Goal: Transaction & Acquisition: Purchase product/service

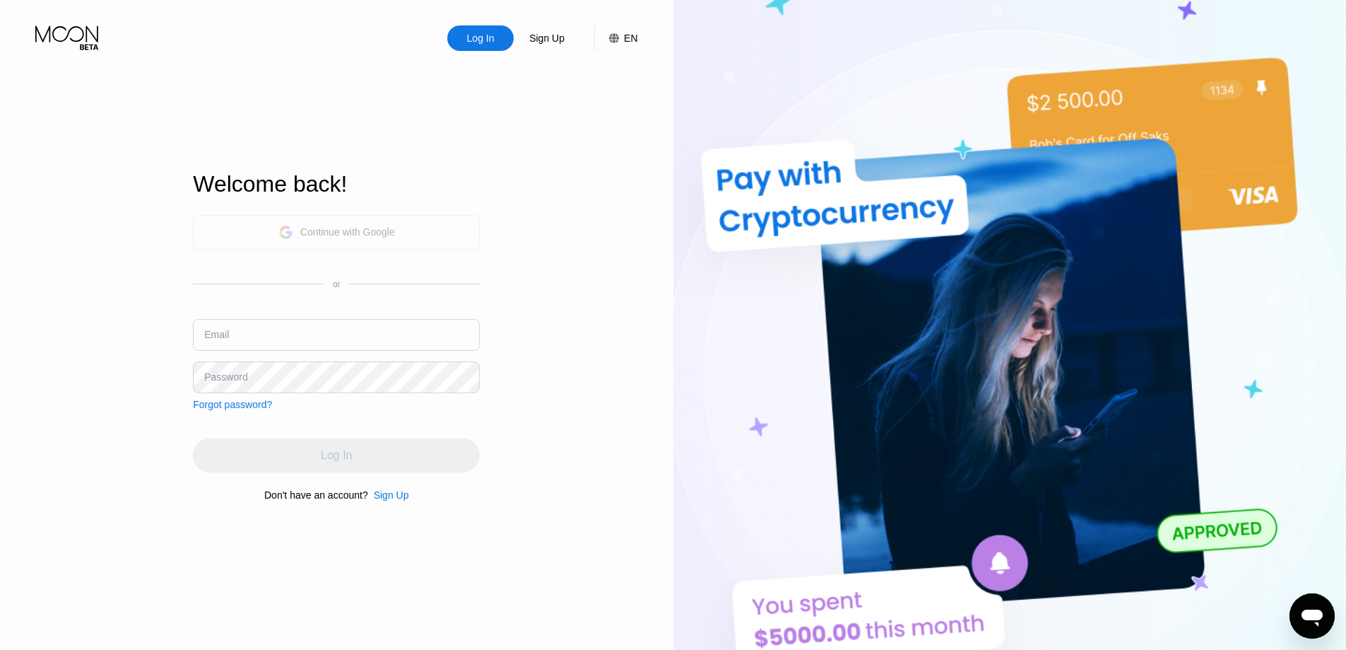
click at [341, 226] on div "Continue with Google" at bounding box center [347, 231] width 95 height 11
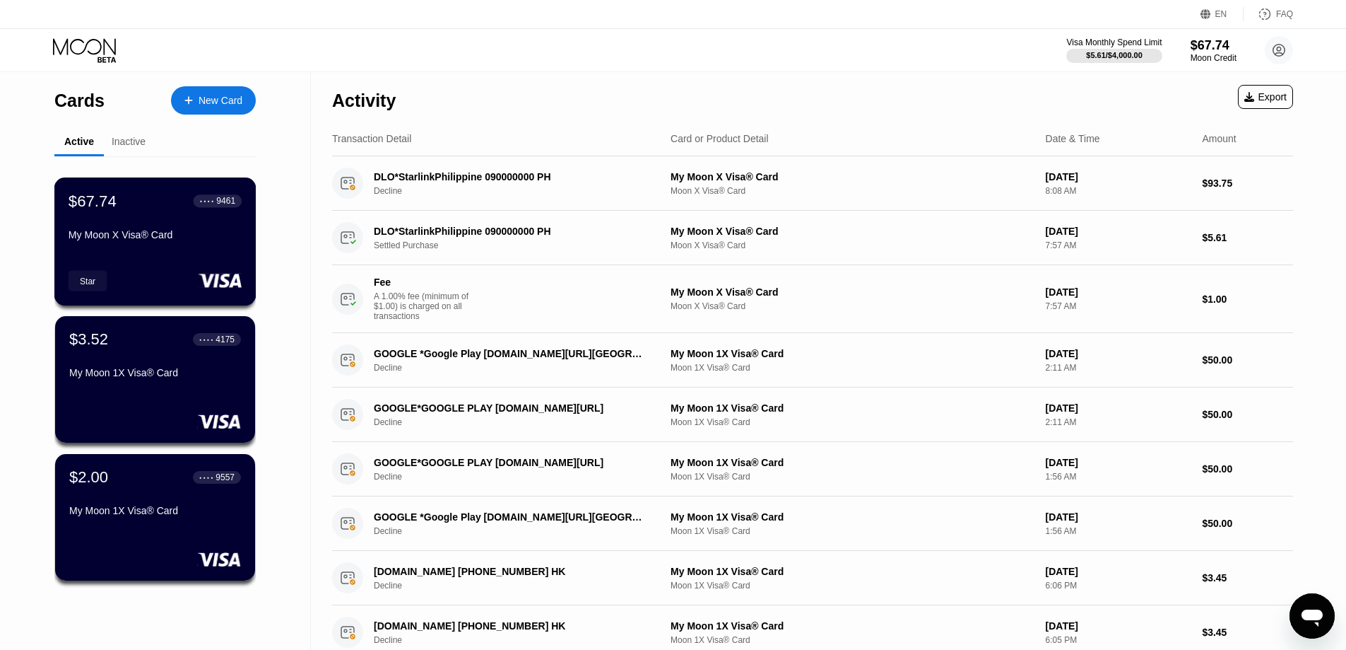
click at [136, 237] on div "My Moon X Visa® Card" at bounding box center [155, 234] width 173 height 11
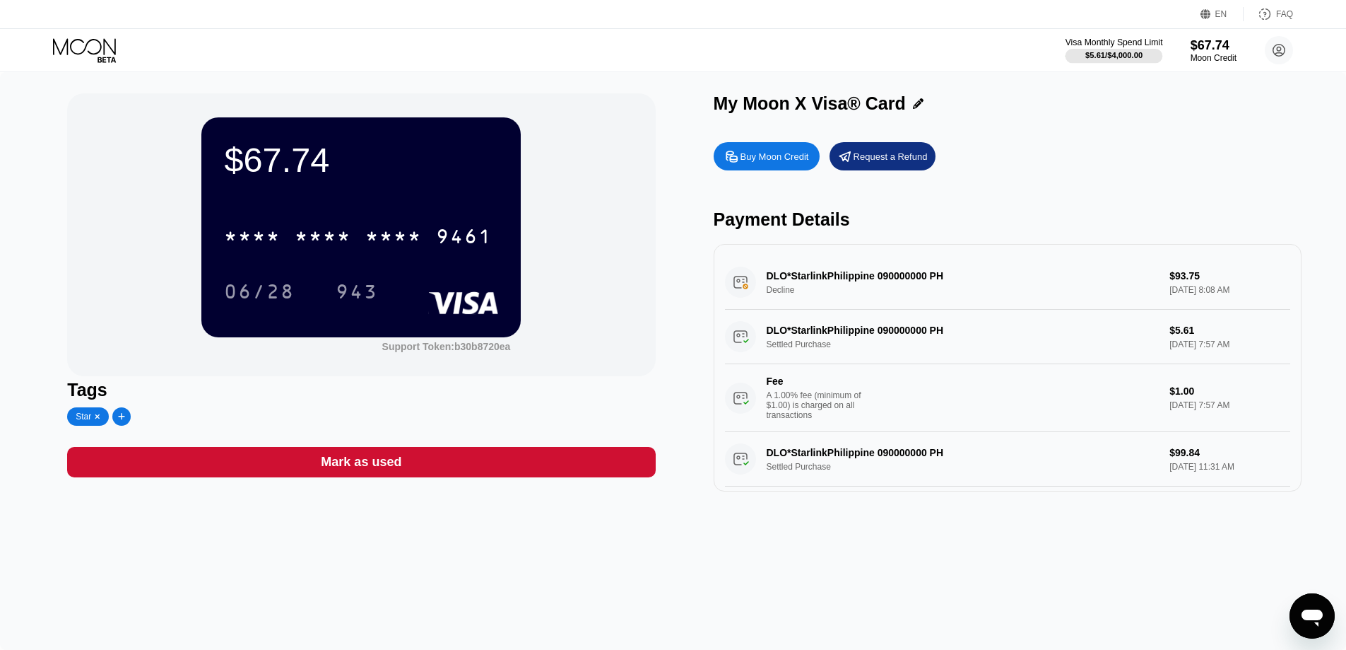
click at [1134, 55] on div "$5.61 / $4,000.00" at bounding box center [1114, 55] width 57 height 8
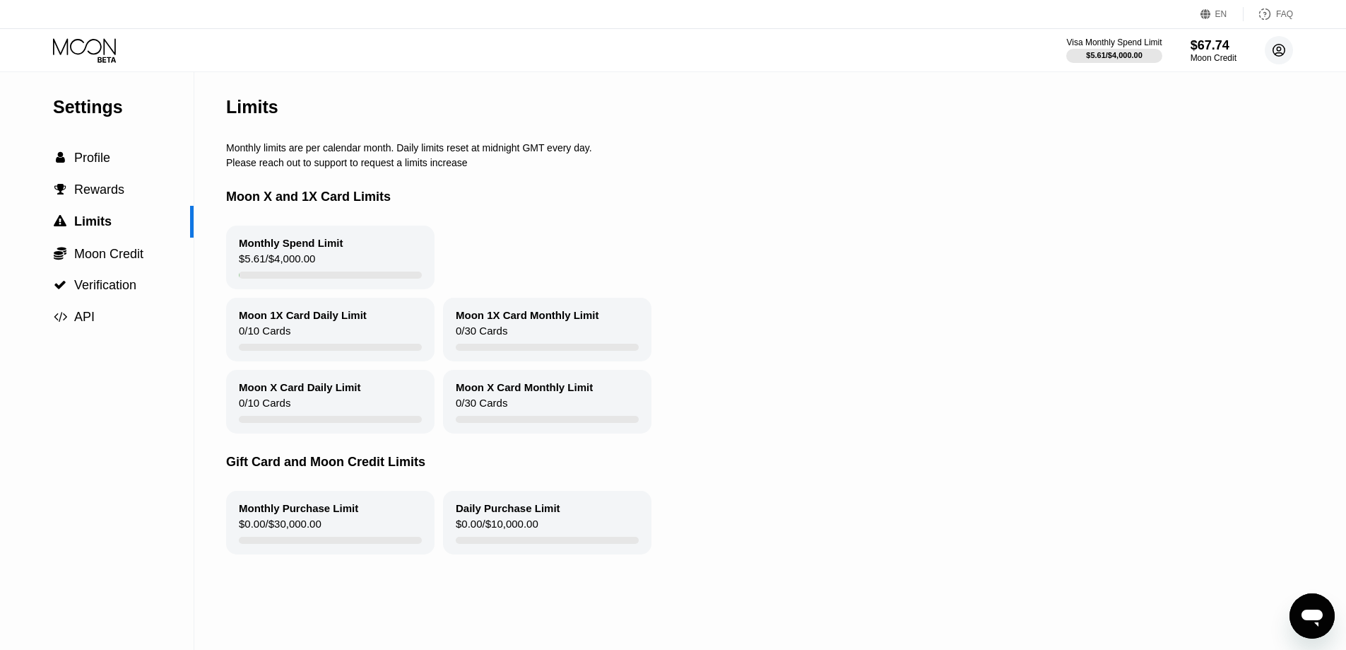
click at [1288, 43] on circle at bounding box center [1279, 50] width 28 height 28
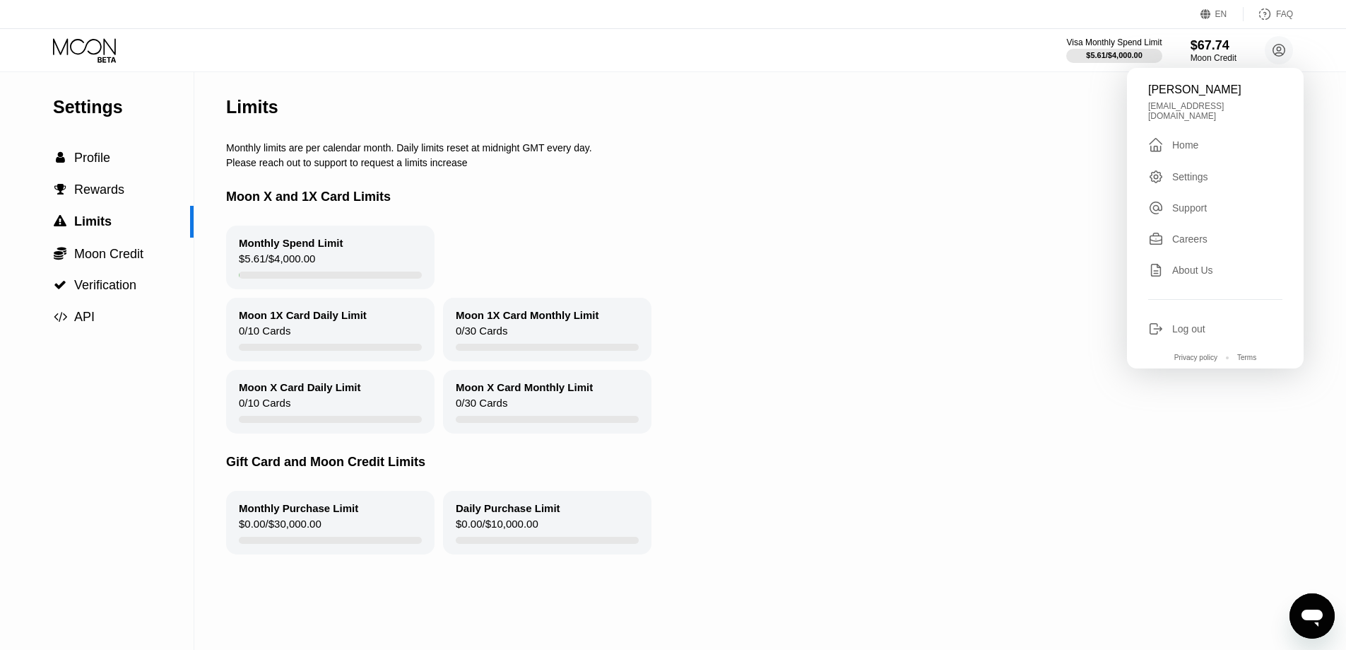
click at [1221, 143] on div " Home" at bounding box center [1216, 144] width 134 height 17
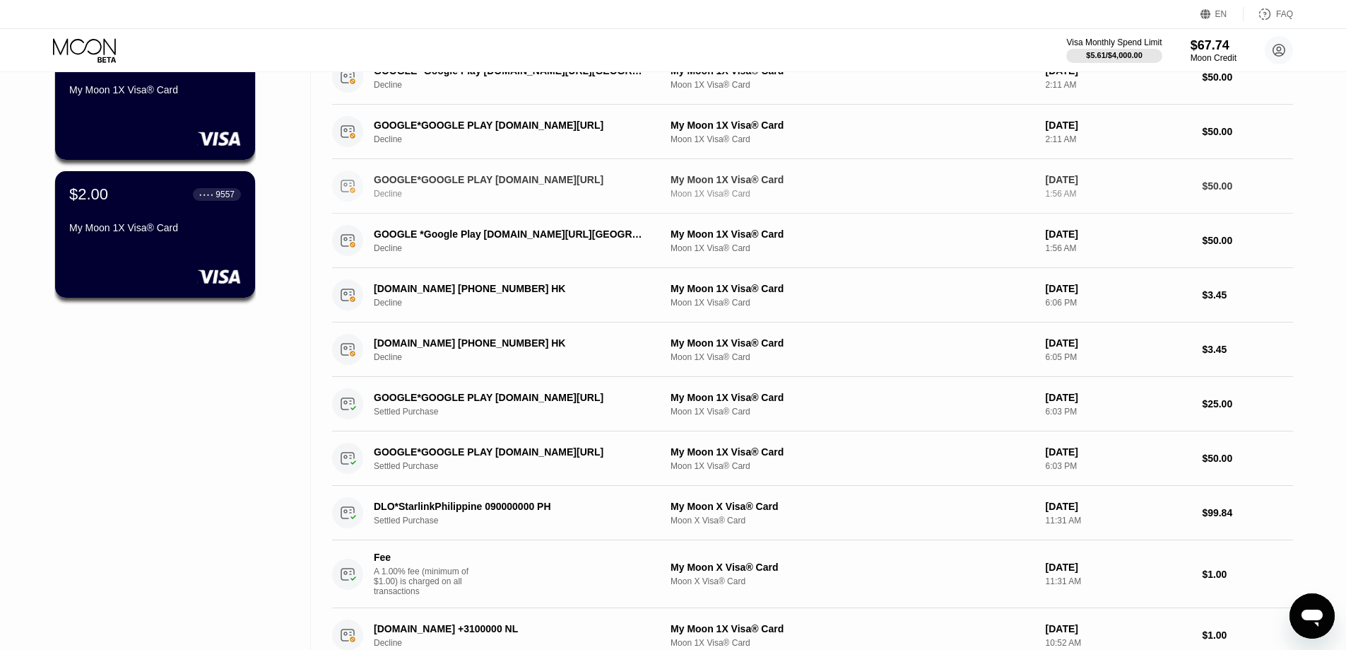
scroll to position [141, 0]
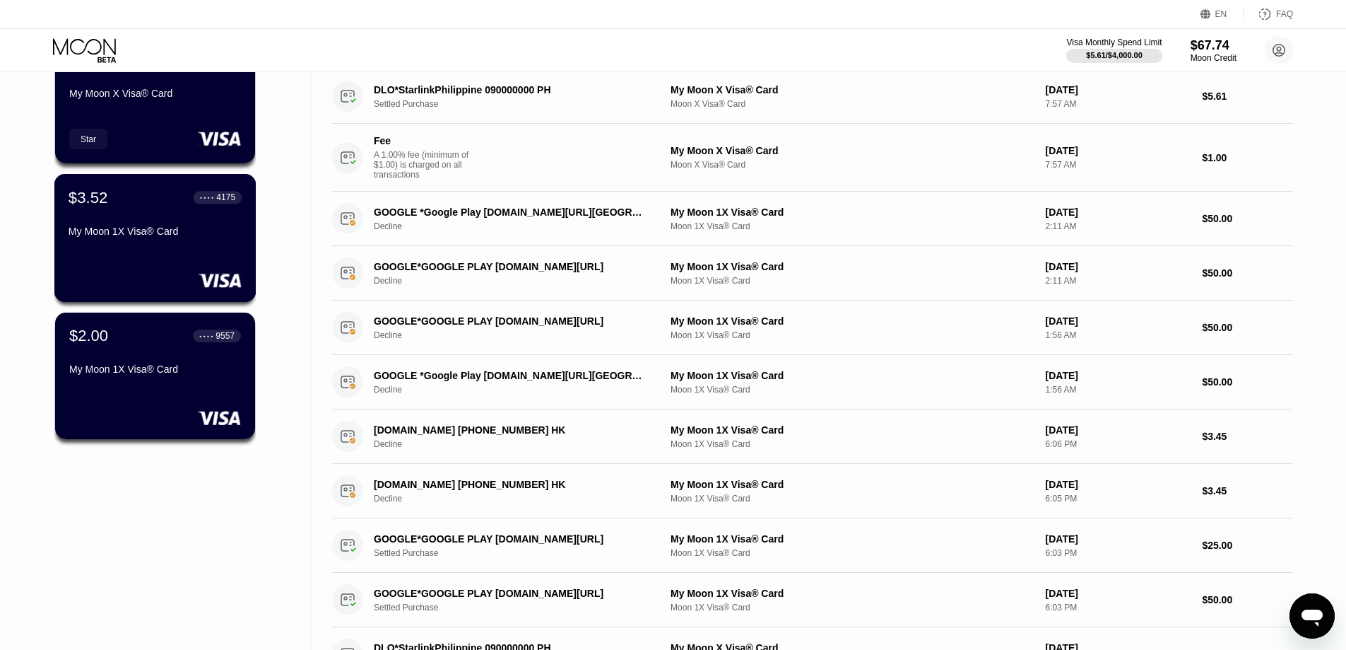
click at [143, 206] on div "$3.52 ● ● ● ● 4175" at bounding box center [155, 197] width 173 height 18
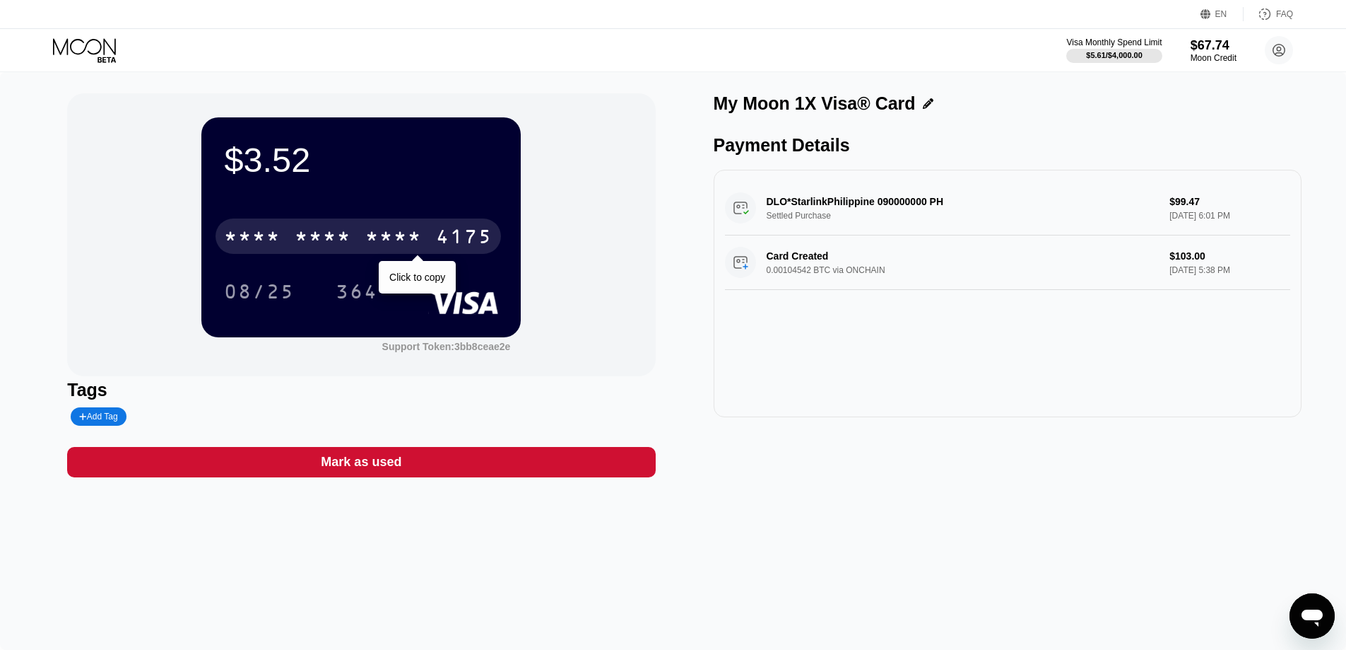
click at [414, 238] on div "* * * *" at bounding box center [393, 238] width 57 height 23
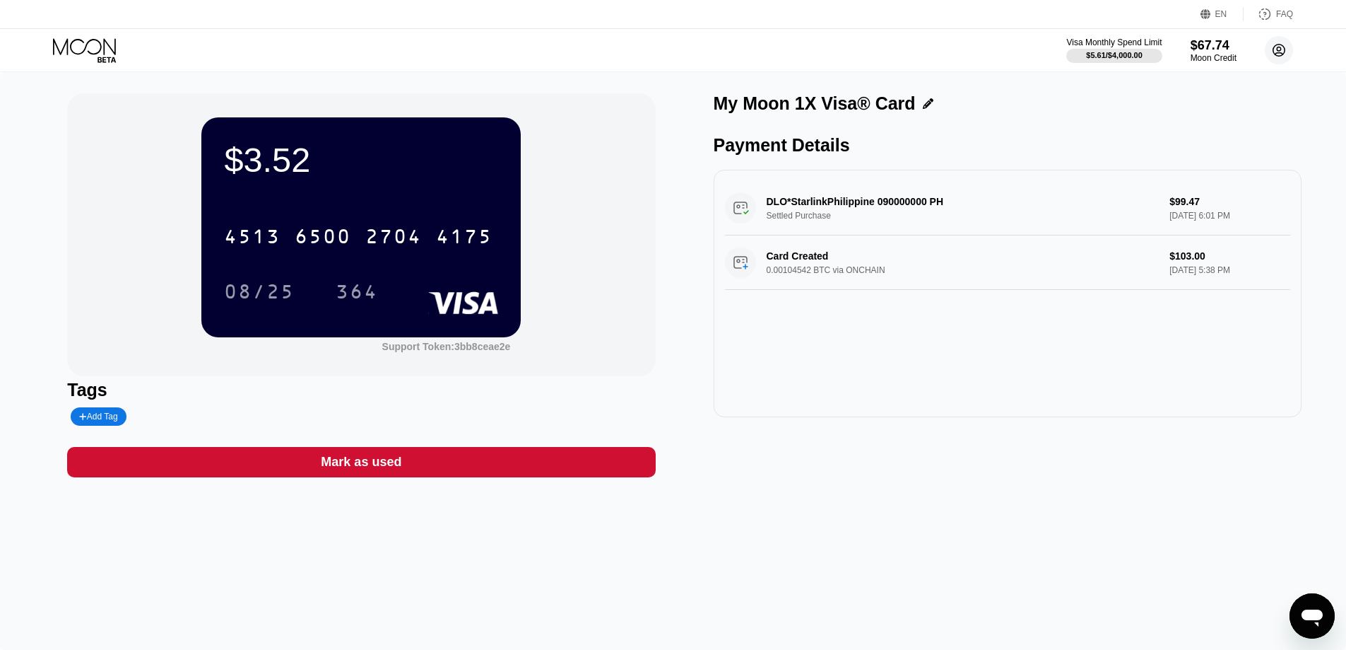
click at [1287, 52] on circle at bounding box center [1279, 50] width 28 height 28
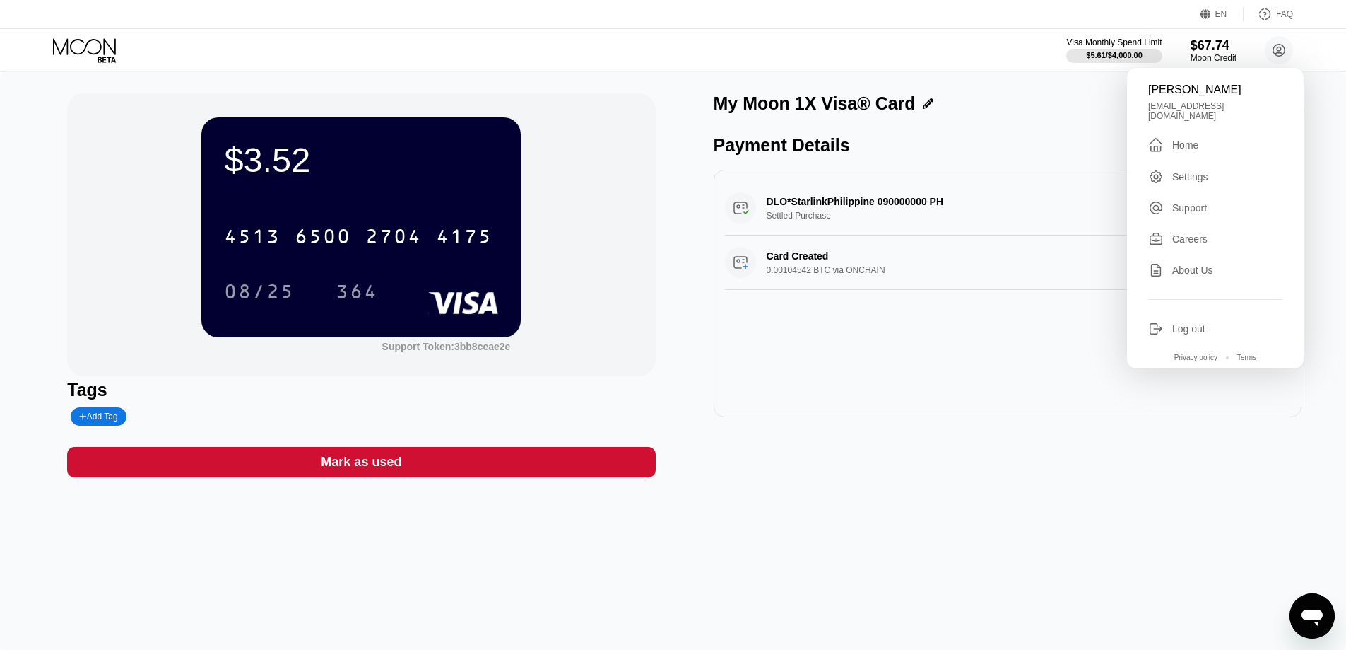
click at [1186, 139] on div "Home" at bounding box center [1186, 144] width 26 height 11
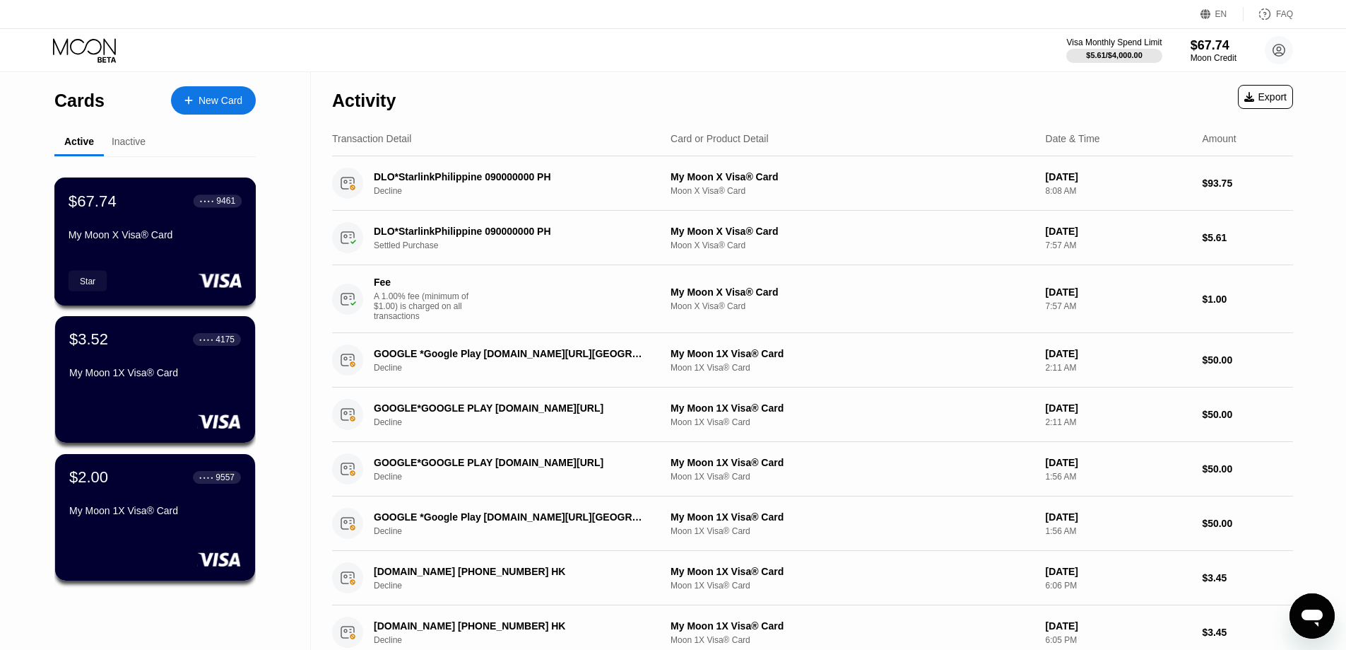
click at [211, 256] on div "$67.74 ● ● ● ● 9461 My Moon X Visa® Card Star" at bounding box center [155, 241] width 202 height 128
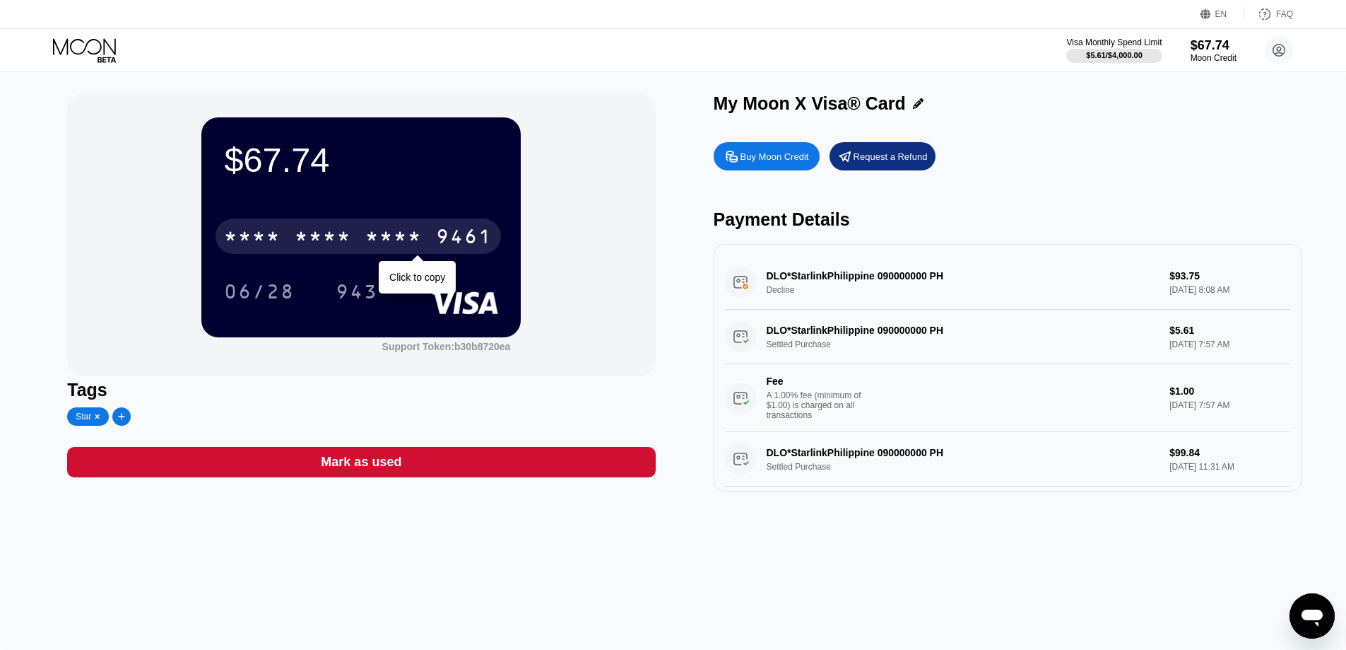
click at [343, 235] on div "* * * *" at bounding box center [323, 238] width 57 height 23
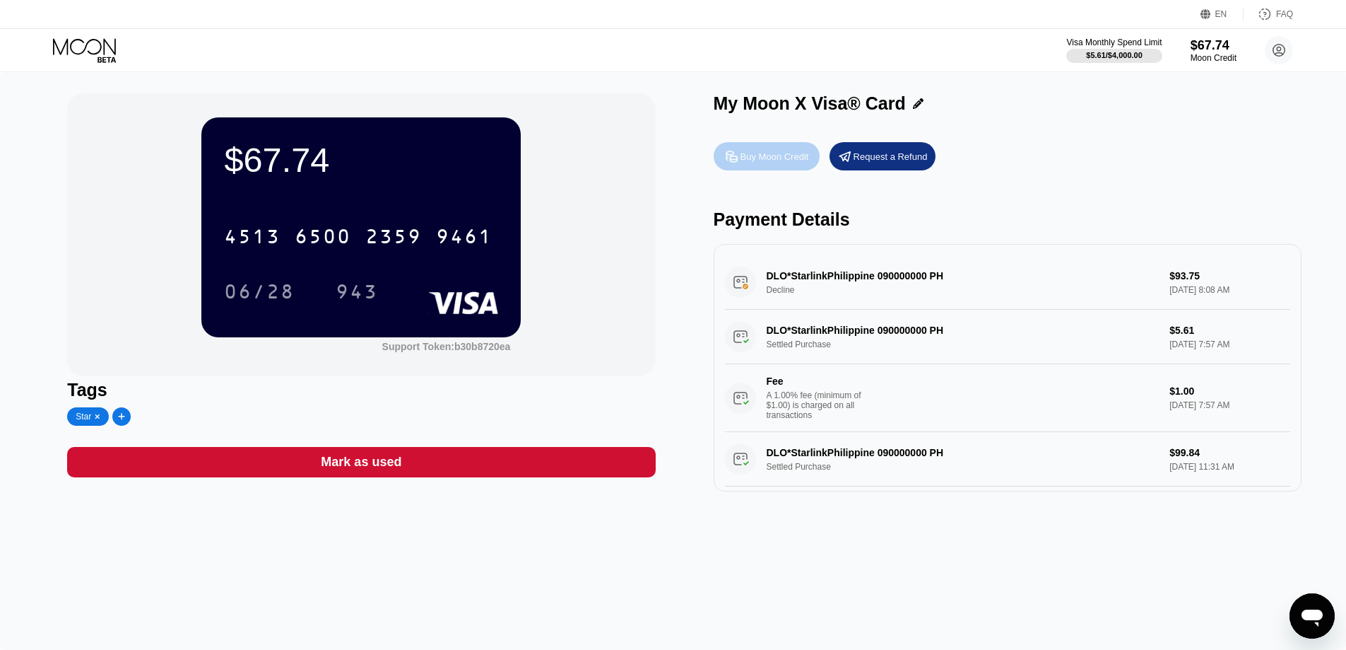
click at [775, 159] on div "Buy Moon Credit" at bounding box center [775, 157] width 69 height 12
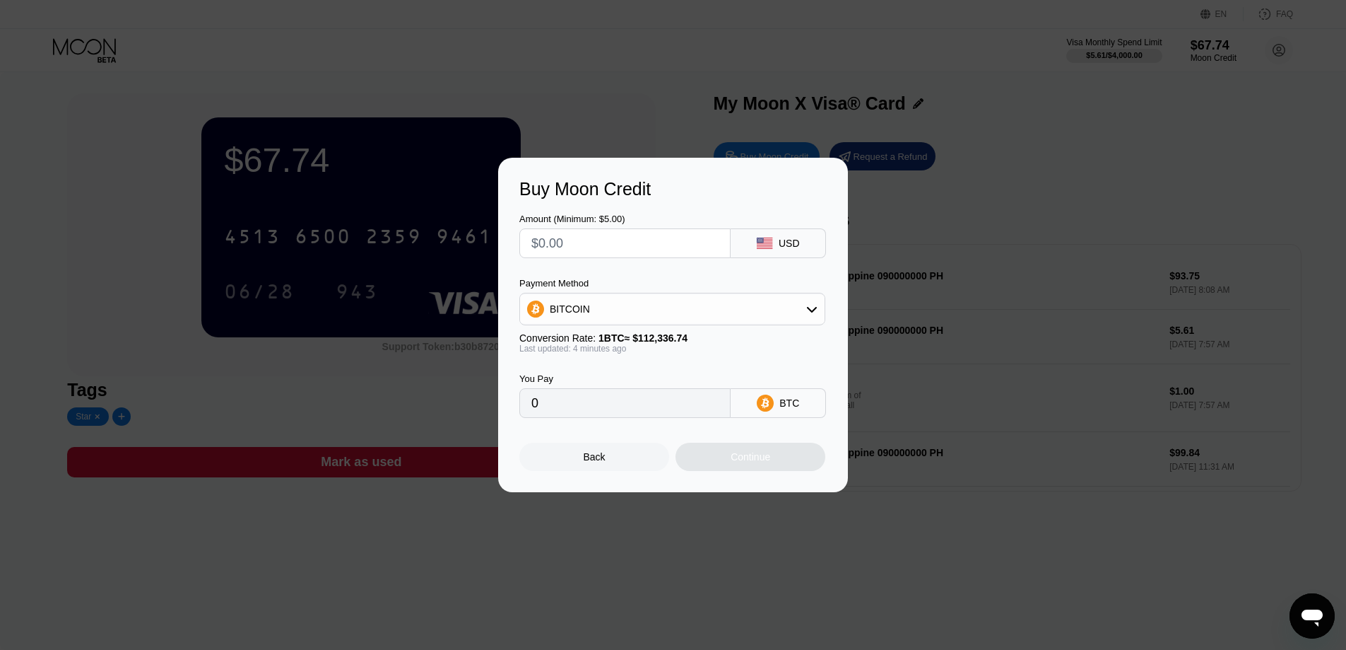
click at [595, 462] on div "Back" at bounding box center [595, 456] width 22 height 11
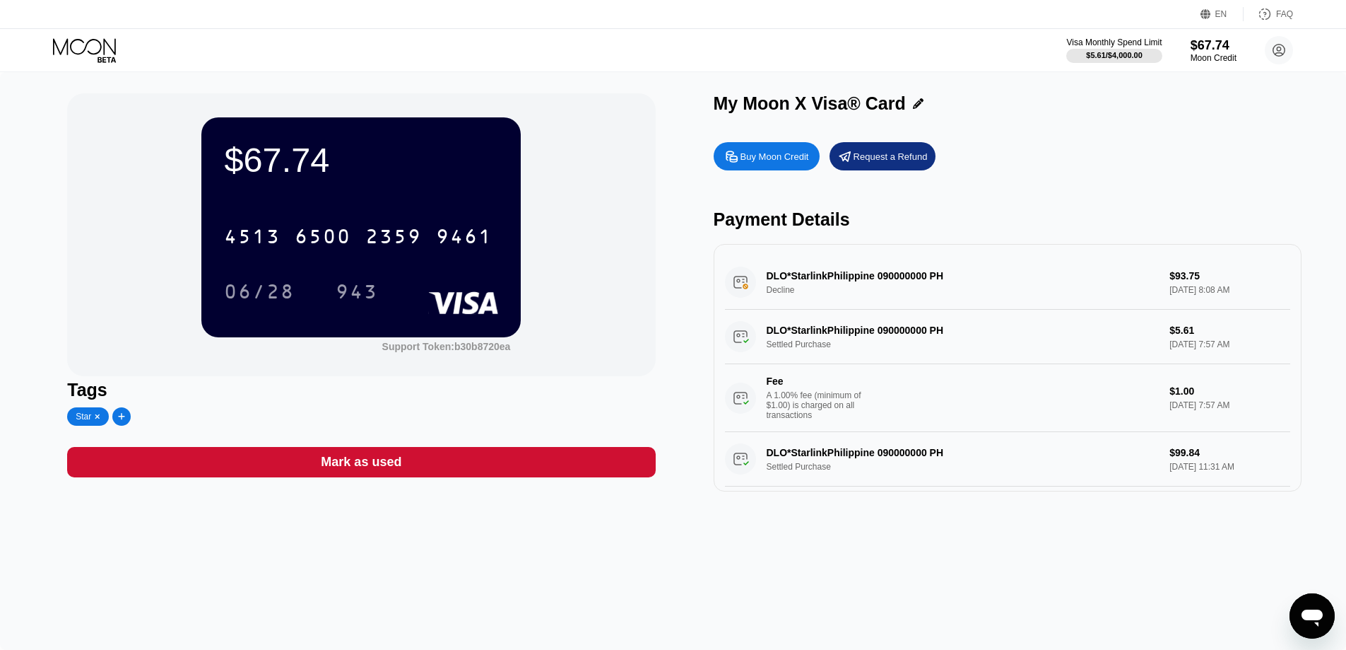
click at [775, 154] on div "Buy Moon Credit" at bounding box center [775, 157] width 69 height 12
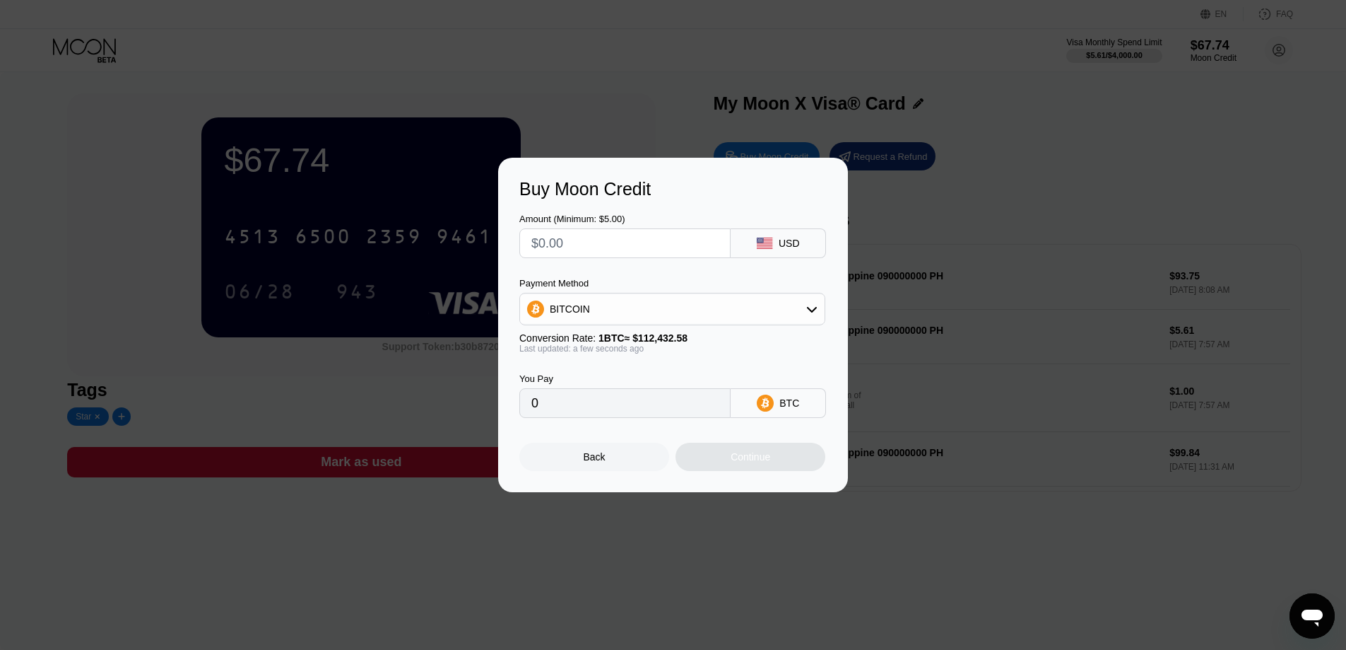
drag, startPoint x: 654, startPoint y: 245, endPoint x: 398, endPoint y: 235, distance: 256.0
click at [403, 237] on div "Buy Moon Credit Amount (Minimum: $5.00) USD Payment Method BITCOIN Conversion R…" at bounding box center [673, 325] width 1346 height 334
type input "$6"
type input "0.00005337"
type input "$60"
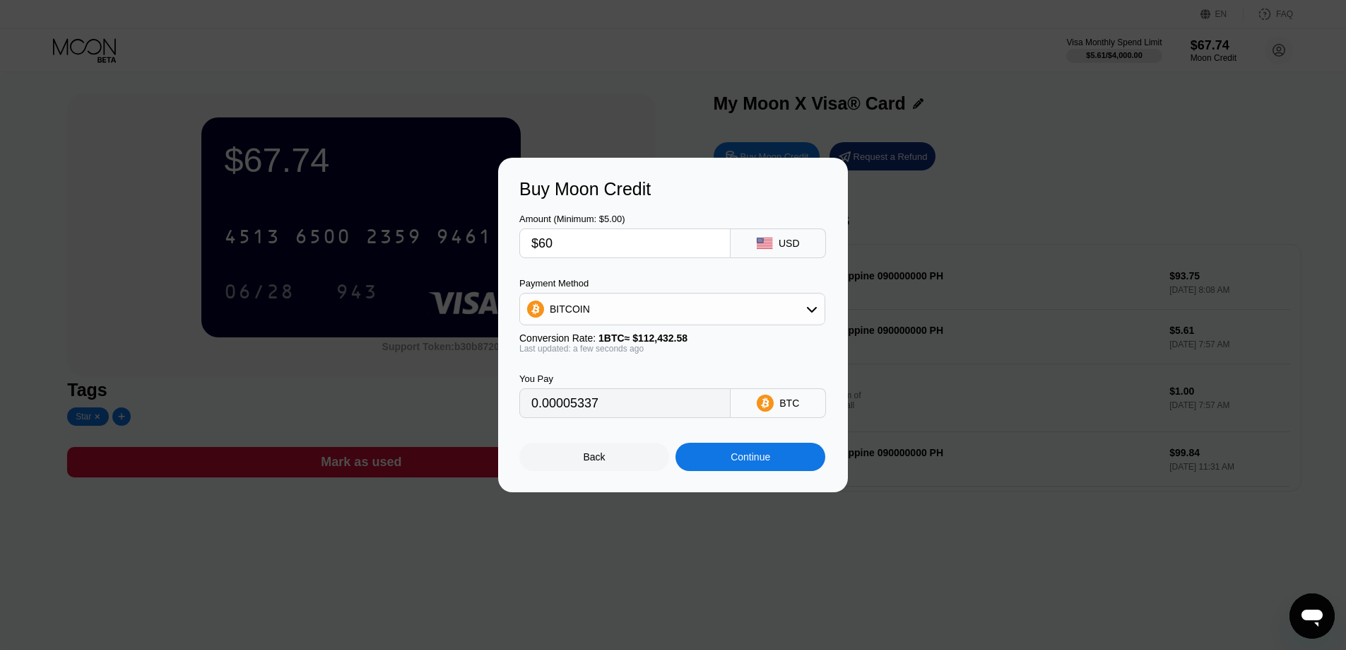
type input "0.00053366"
type input "$60"
click at [785, 418] on div "BTC" at bounding box center [778, 403] width 95 height 30
click at [814, 315] on icon at bounding box center [811, 308] width 11 height 11
click at [664, 377] on div "USDT on TRON" at bounding box center [681, 378] width 266 height 11
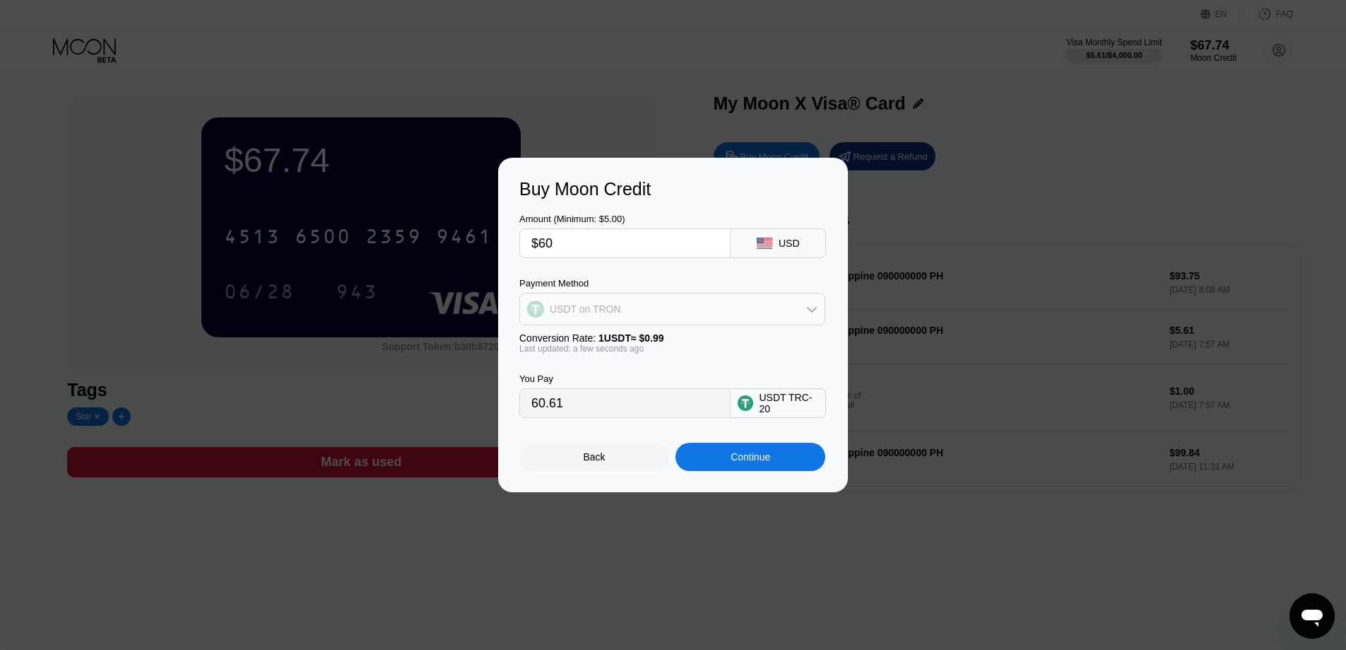
click at [814, 312] on icon at bounding box center [811, 308] width 11 height 11
click at [713, 352] on div "BITCOIN" at bounding box center [681, 347] width 266 height 11
click at [801, 308] on div "BITCOIN" at bounding box center [672, 309] width 305 height 28
click at [633, 375] on div "USDT on TRON" at bounding box center [681, 378] width 266 height 11
type input "60.61"
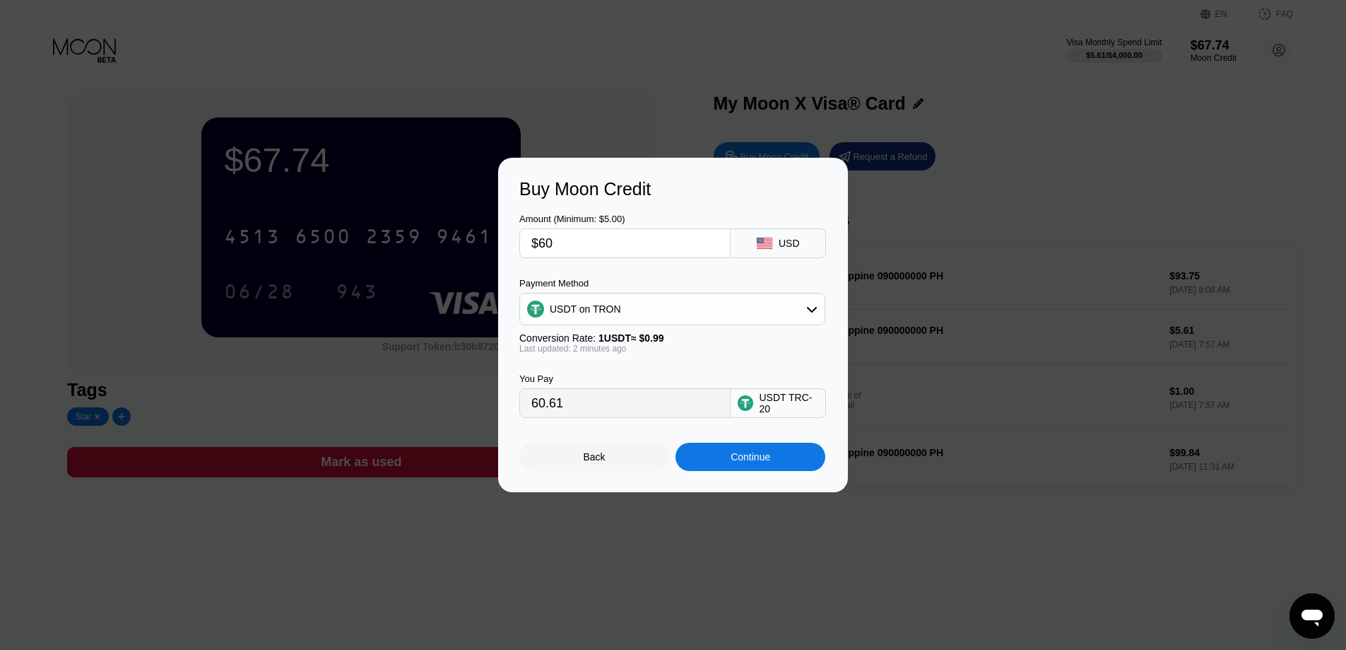
click at [736, 462] on div "Continue" at bounding box center [751, 456] width 40 height 11
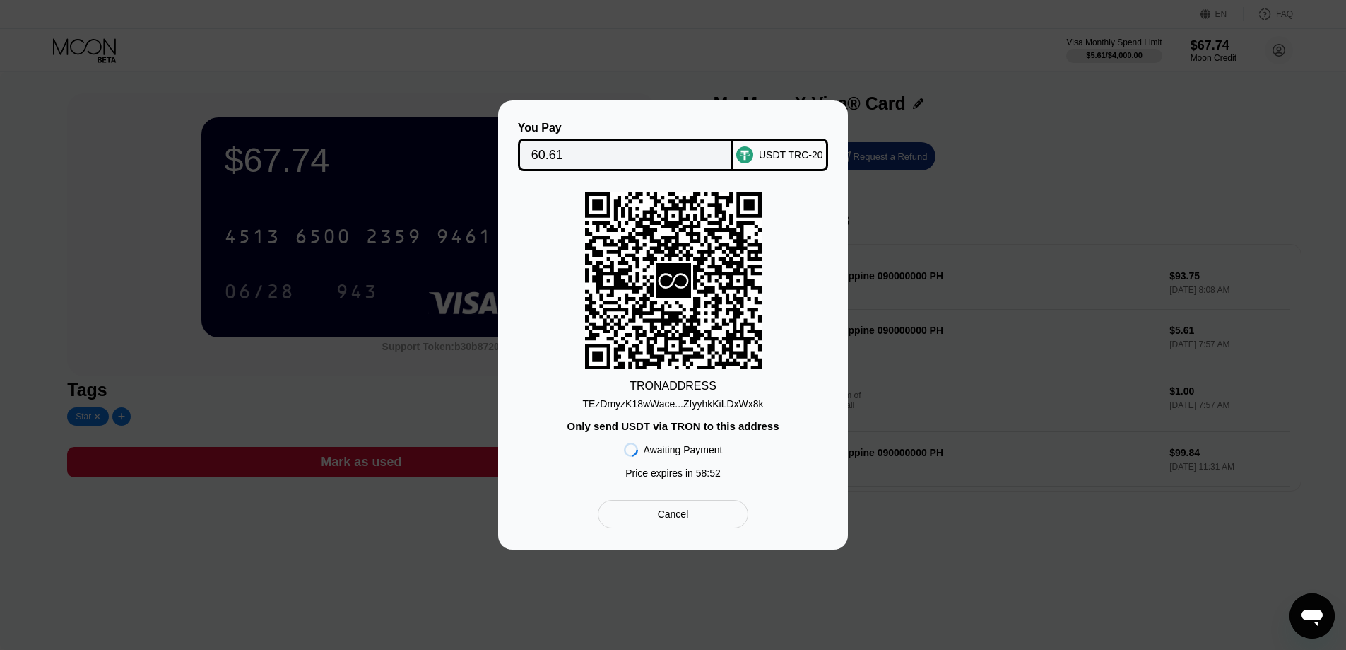
click at [670, 273] on icon at bounding box center [673, 281] width 30 height 16
drag, startPoint x: 672, startPoint y: 271, endPoint x: 618, endPoint y: 295, distance: 59.5
click at [618, 295] on icon at bounding box center [673, 280] width 177 height 173
click at [689, 310] on rect at bounding box center [673, 280] width 177 height 177
drag, startPoint x: 767, startPoint y: 405, endPoint x: 591, endPoint y: 404, distance: 176.0
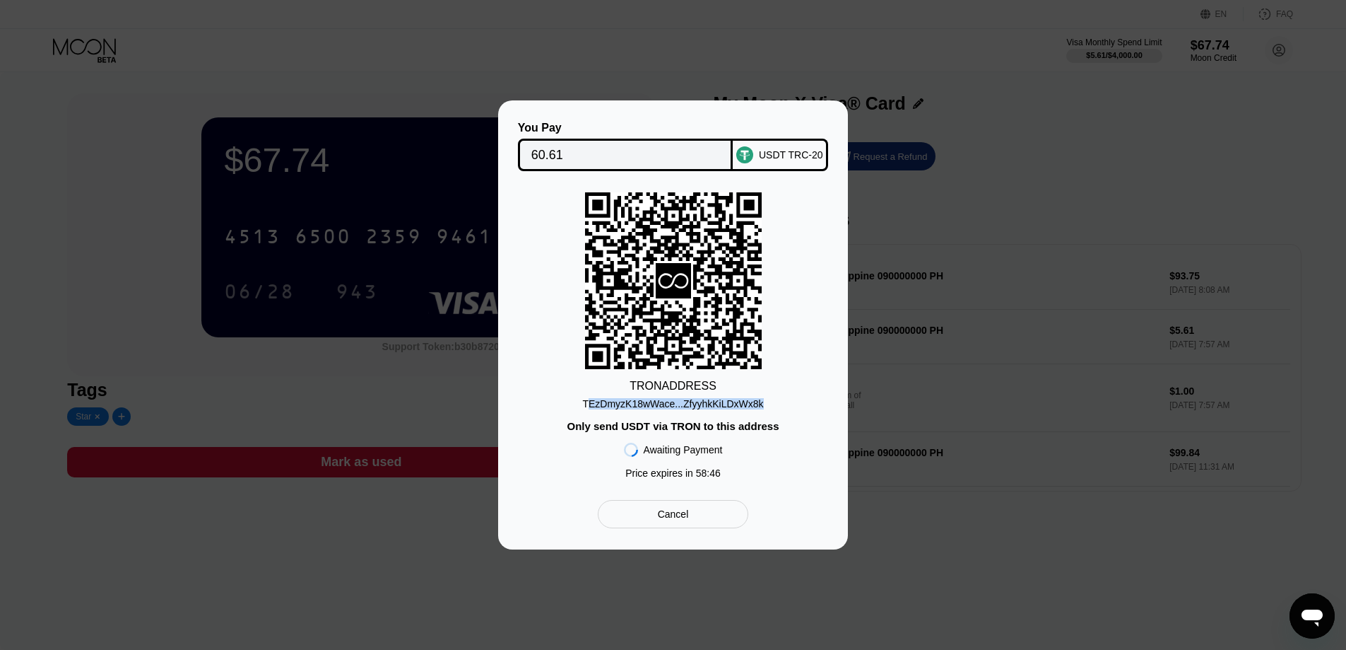
click at [591, 404] on div "TRON ADDRESS TEzDmyzK18wWace...ZfyyhkKiLDxWx8k Only send USDT via TRON to this …" at bounding box center [672, 338] width 307 height 293
click at [776, 370] on div "TRON ADDRESS TEzDmyzK18wWace...ZfyyhkKiLDxWx8k Only send USDT via TRON to this …" at bounding box center [672, 338] width 307 height 293
click at [640, 398] on div "TEzDmyzK18wWace...ZfyyhkKiLDxWx8k" at bounding box center [672, 403] width 181 height 11
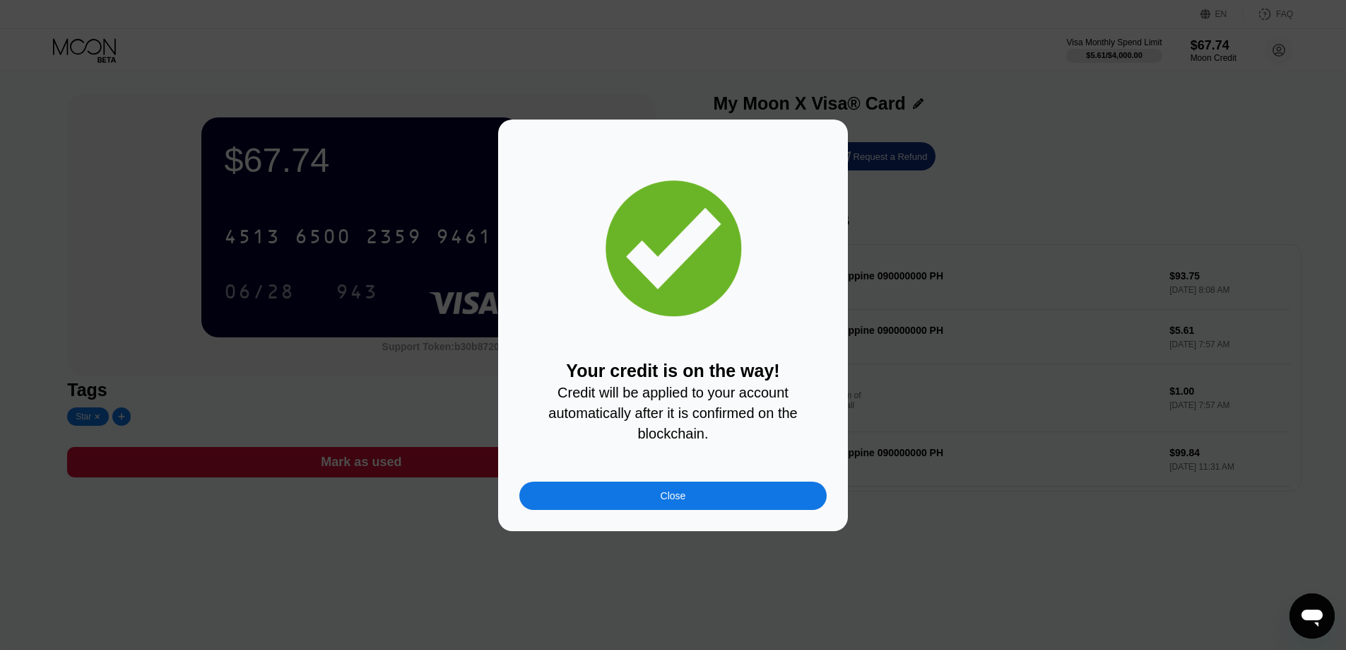
click at [702, 500] on div "Close" at bounding box center [672, 495] width 307 height 28
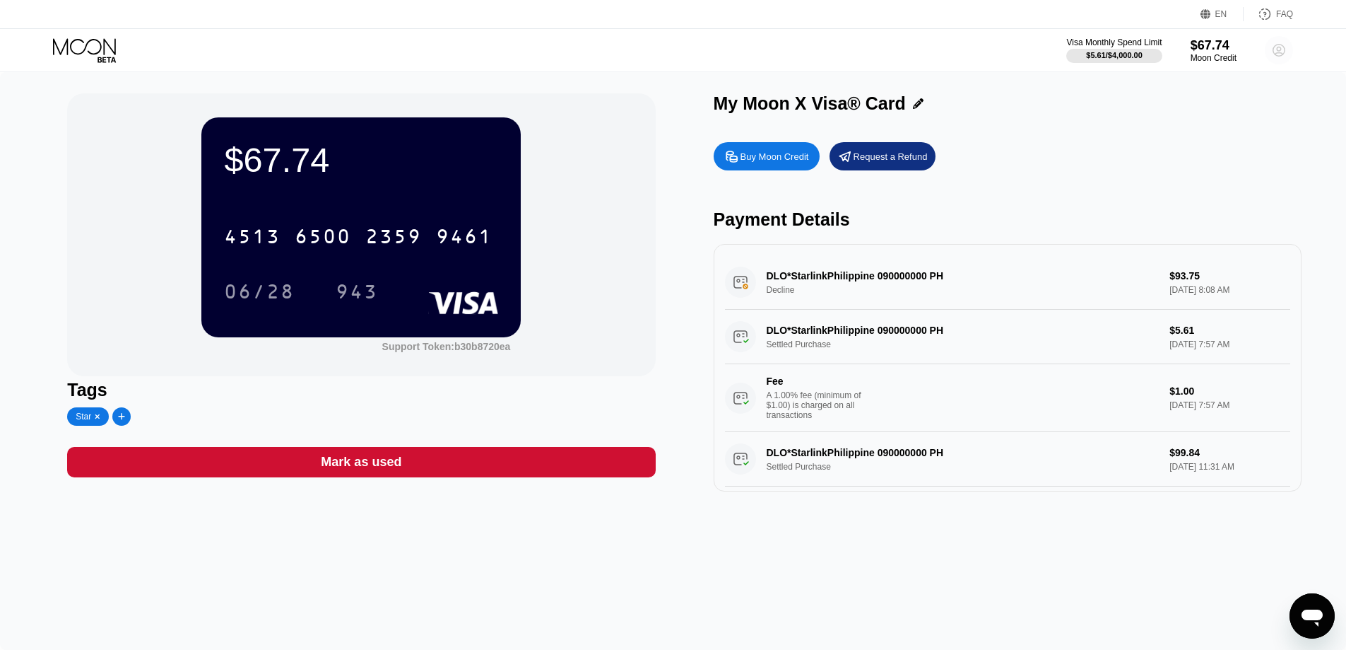
click at [1284, 48] on circle at bounding box center [1279, 50] width 28 height 28
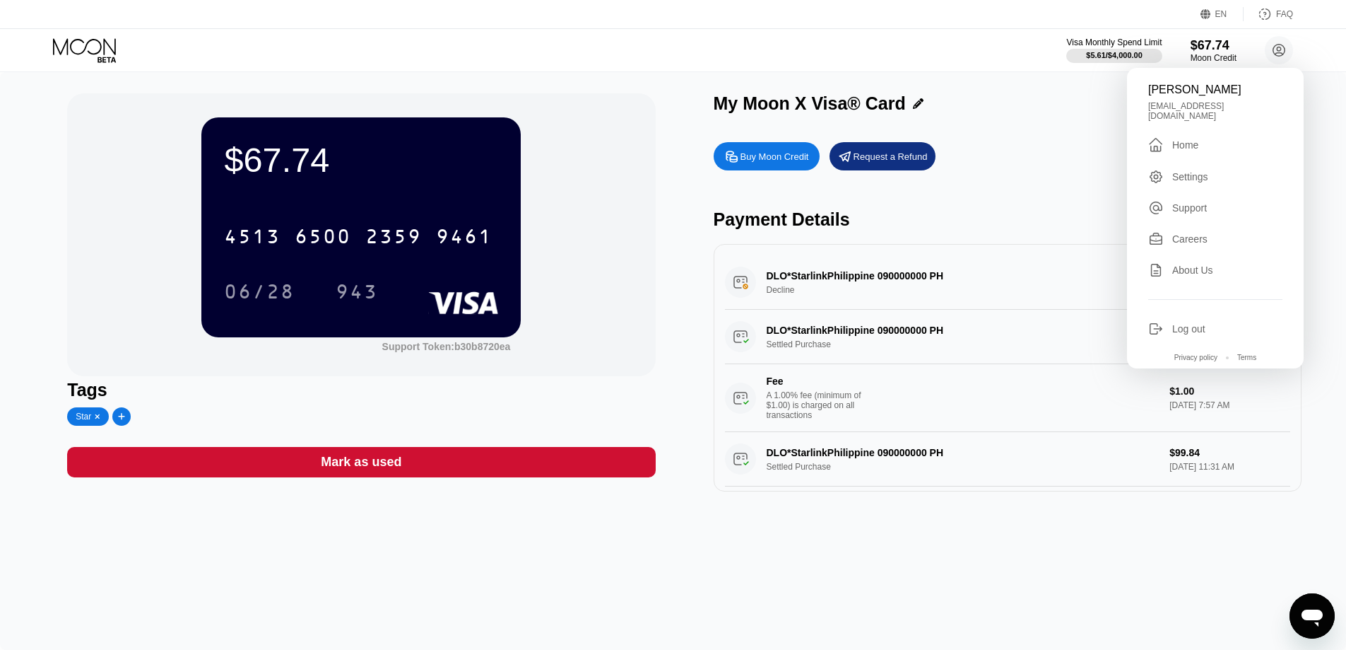
click at [1192, 139] on div "Home" at bounding box center [1186, 144] width 26 height 11
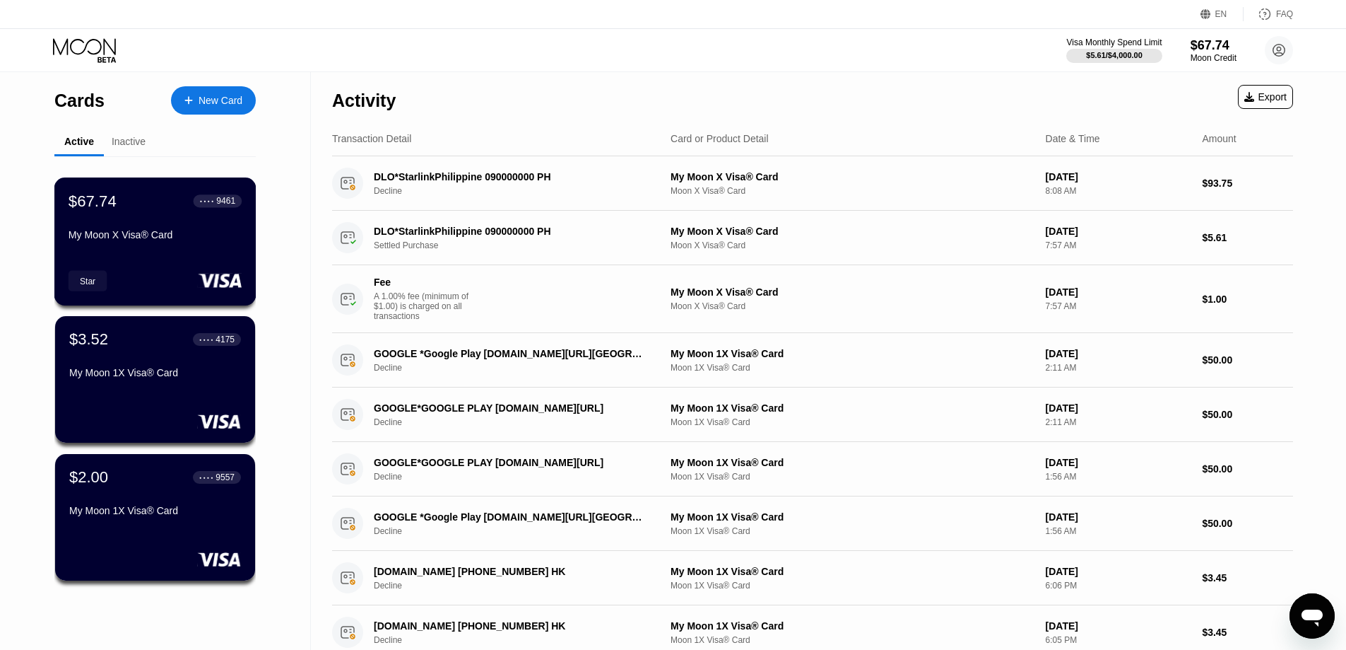
click at [157, 246] on div "My Moon X Visa® Card" at bounding box center [155, 237] width 173 height 17
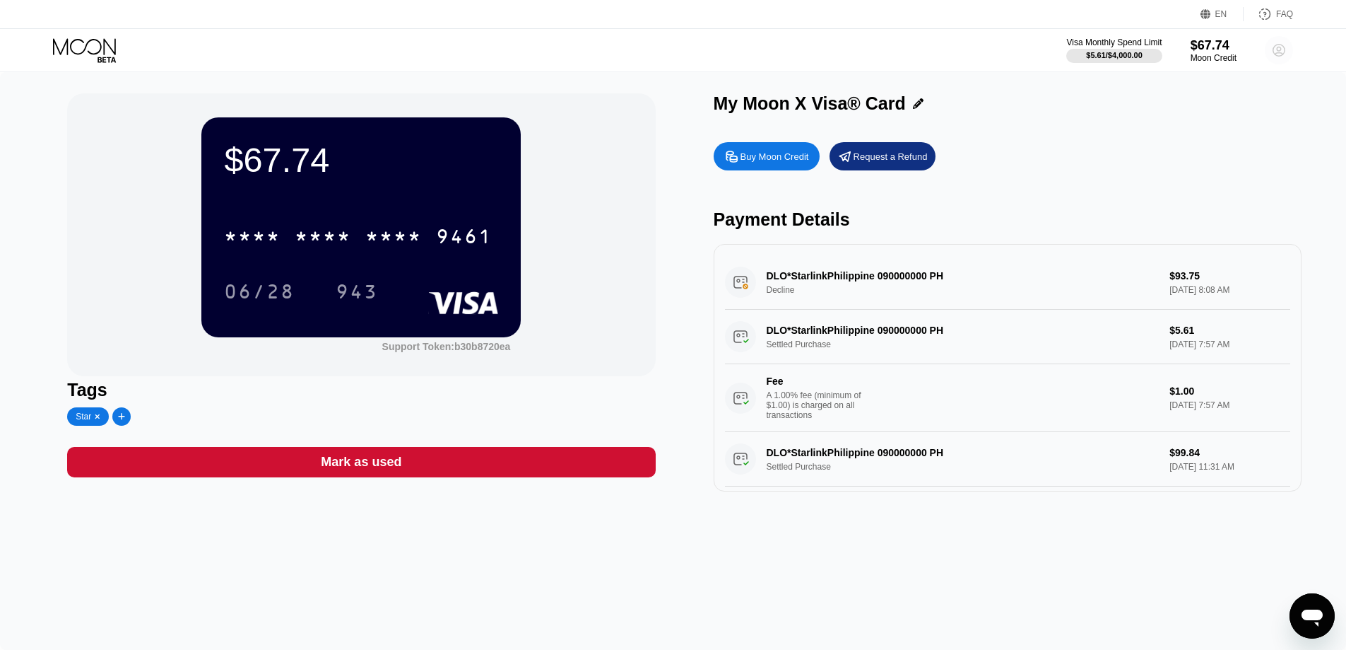
click at [1276, 50] on circle at bounding box center [1279, 50] width 28 height 28
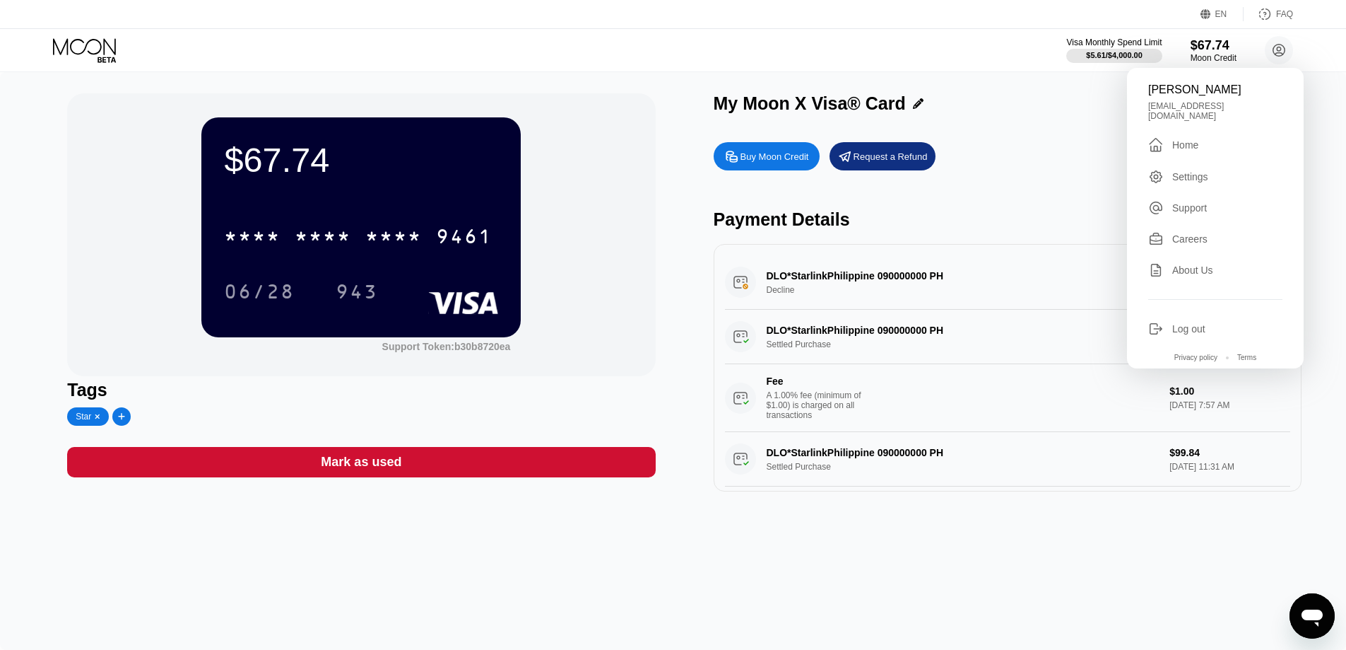
click at [1202, 137] on div " Home" at bounding box center [1216, 144] width 134 height 17
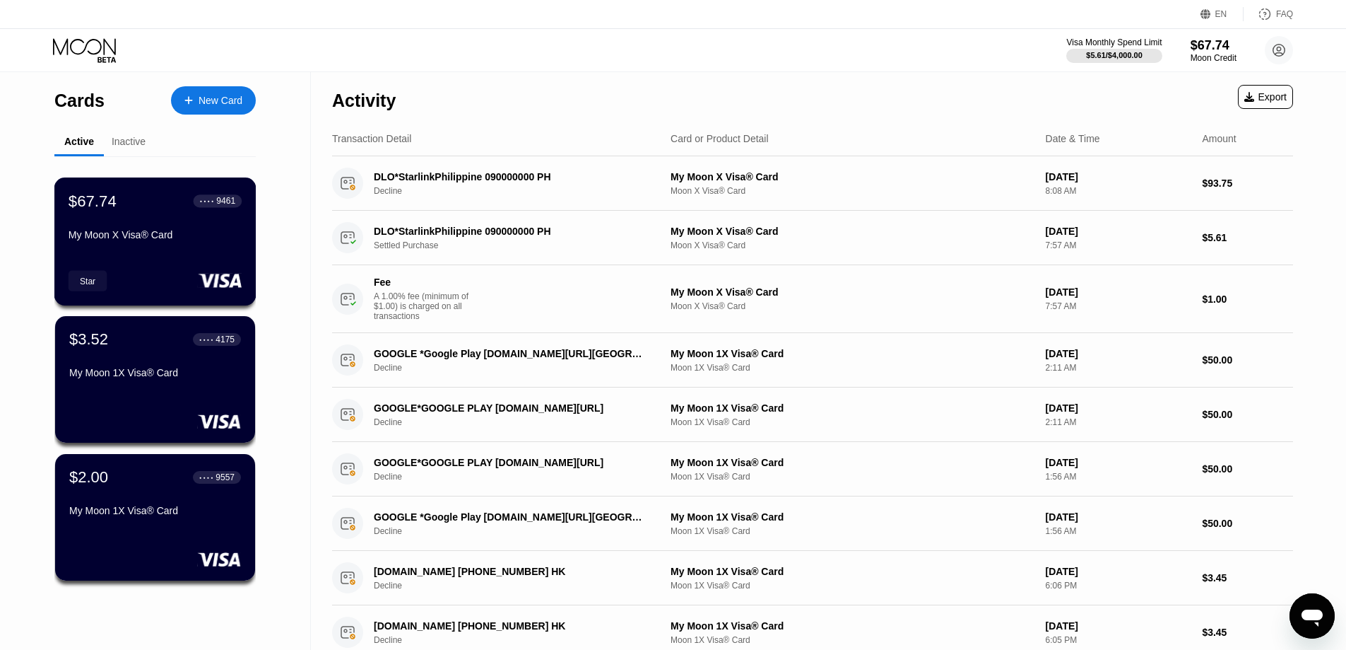
click at [181, 246] on div "My Moon X Visa® Card" at bounding box center [155, 237] width 173 height 17
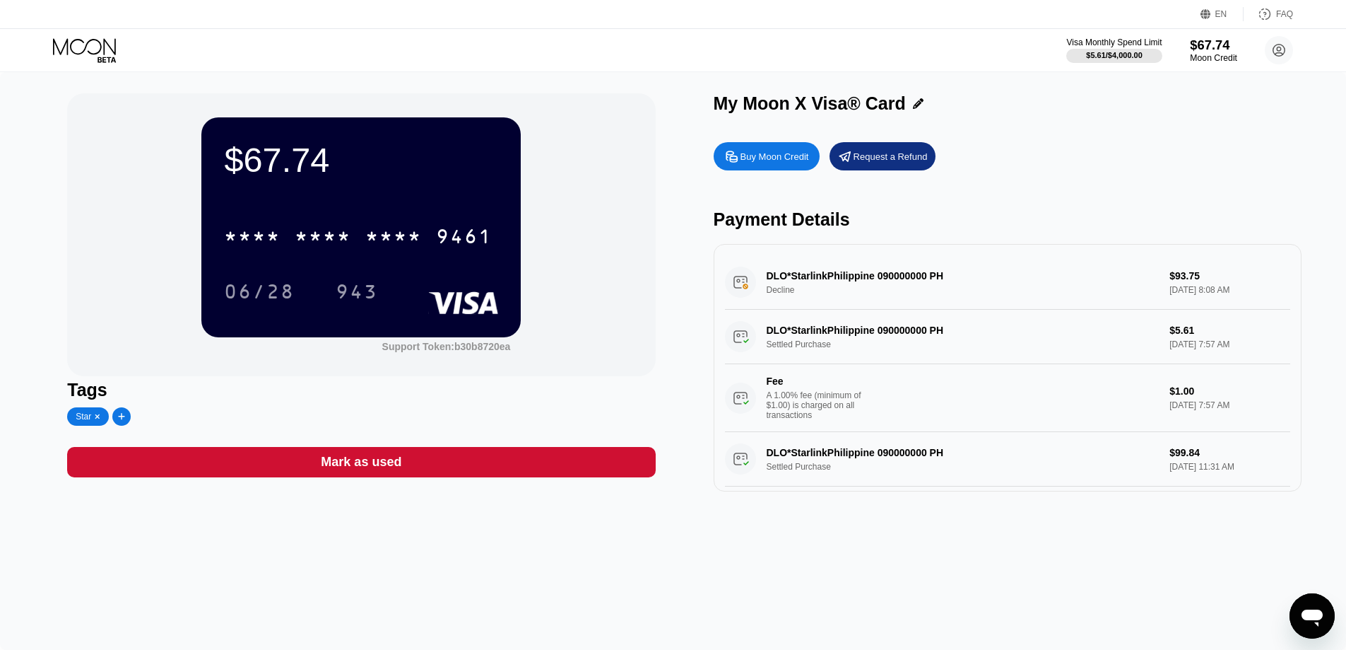
click at [1202, 46] on div "$67.74" at bounding box center [1213, 44] width 47 height 15
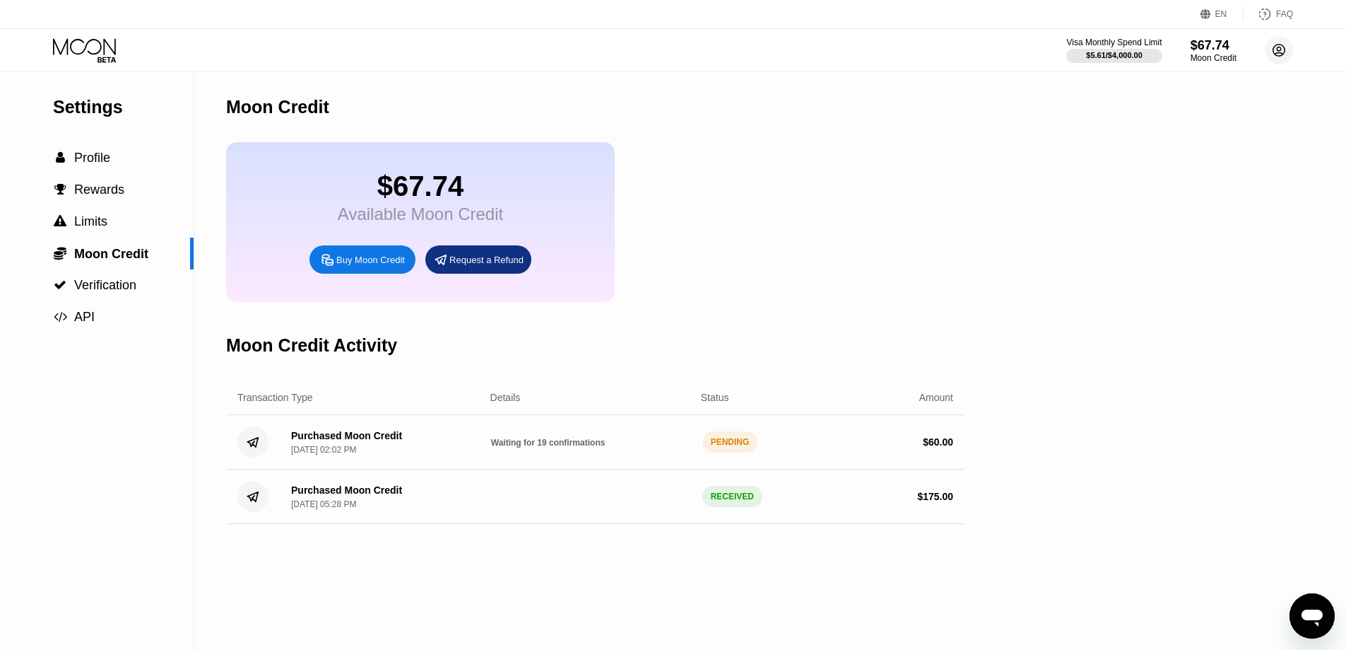
click at [1284, 47] on icon at bounding box center [1280, 51] width 12 height 12
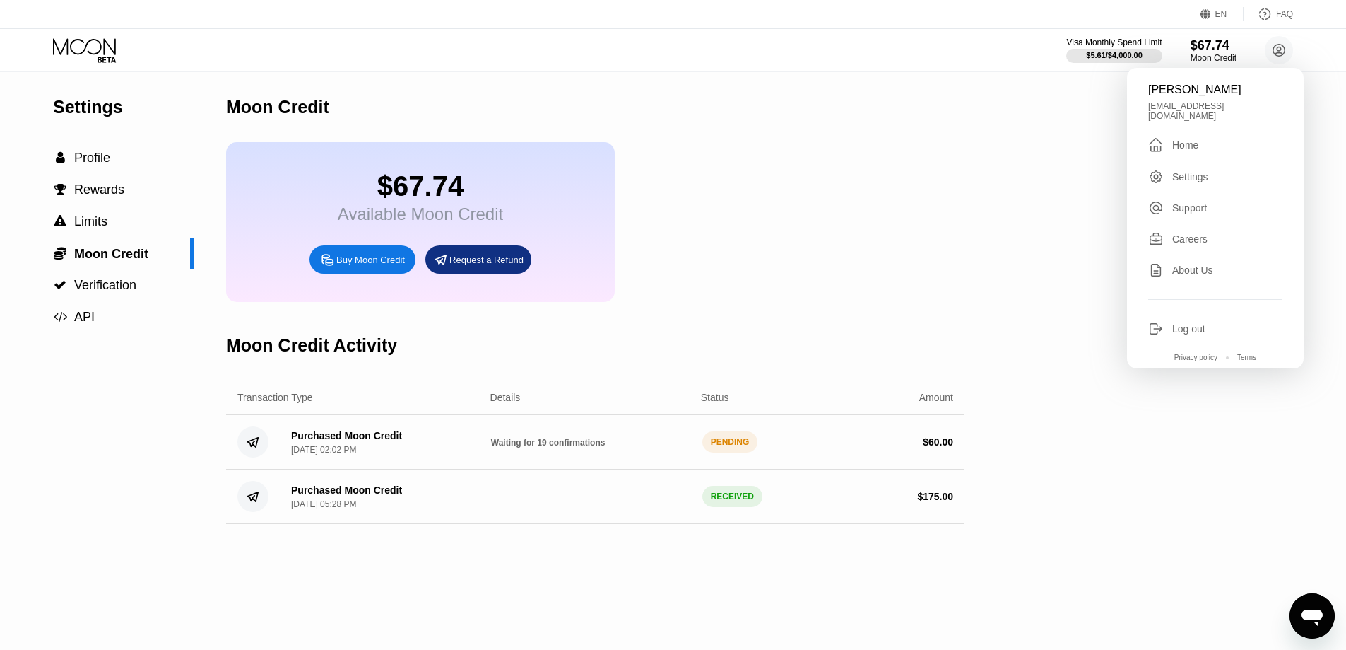
click at [1204, 136] on div " Home" at bounding box center [1216, 144] width 134 height 17
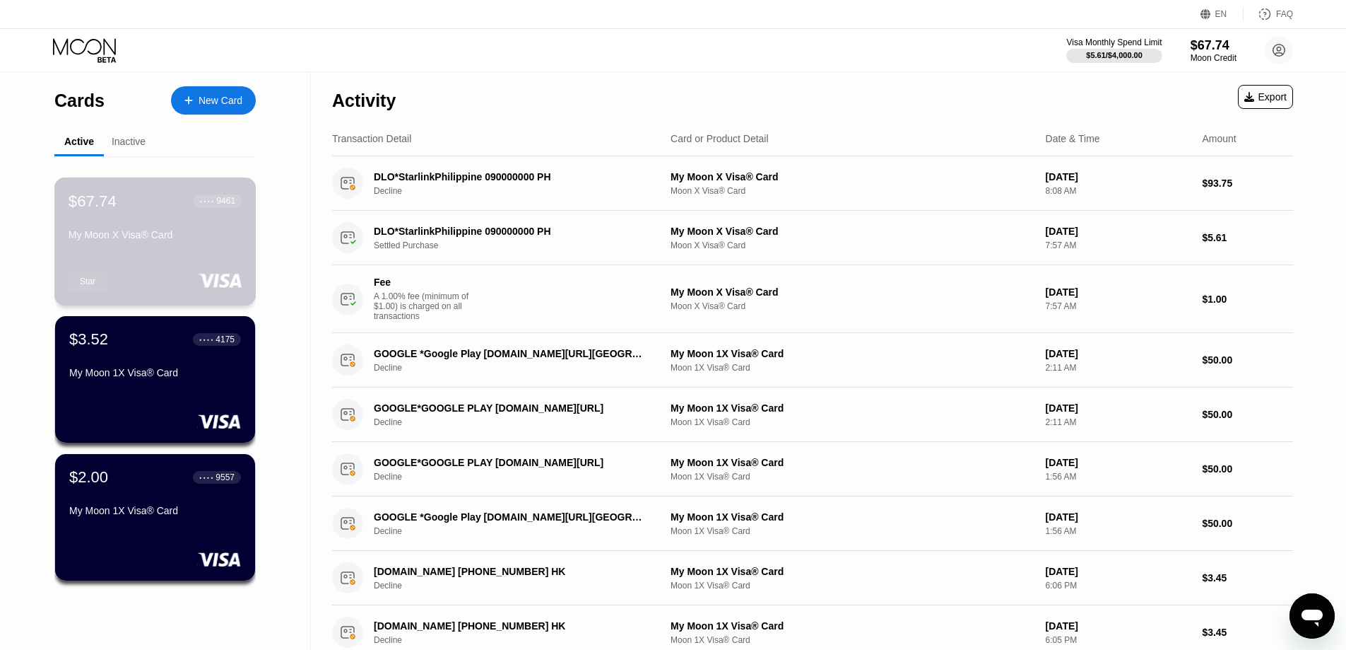
click at [87, 281] on div "Star" at bounding box center [88, 281] width 16 height 10
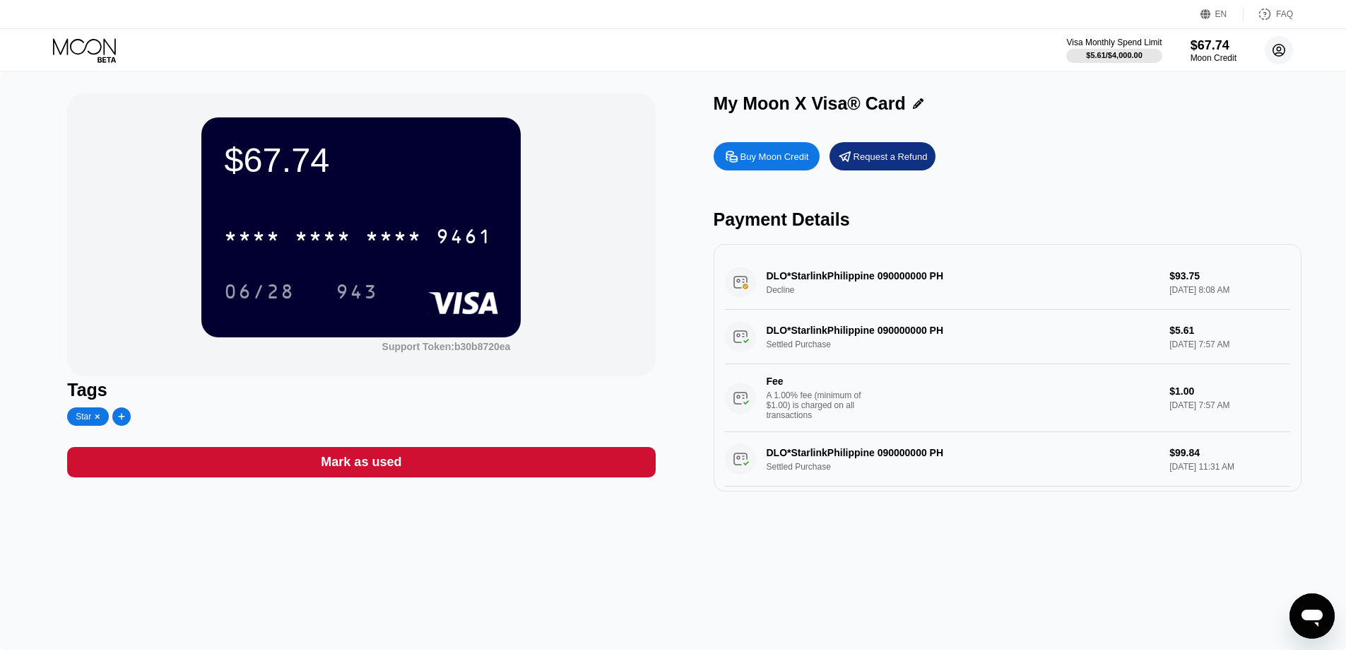
click at [1284, 45] on circle at bounding box center [1279, 50] width 28 height 28
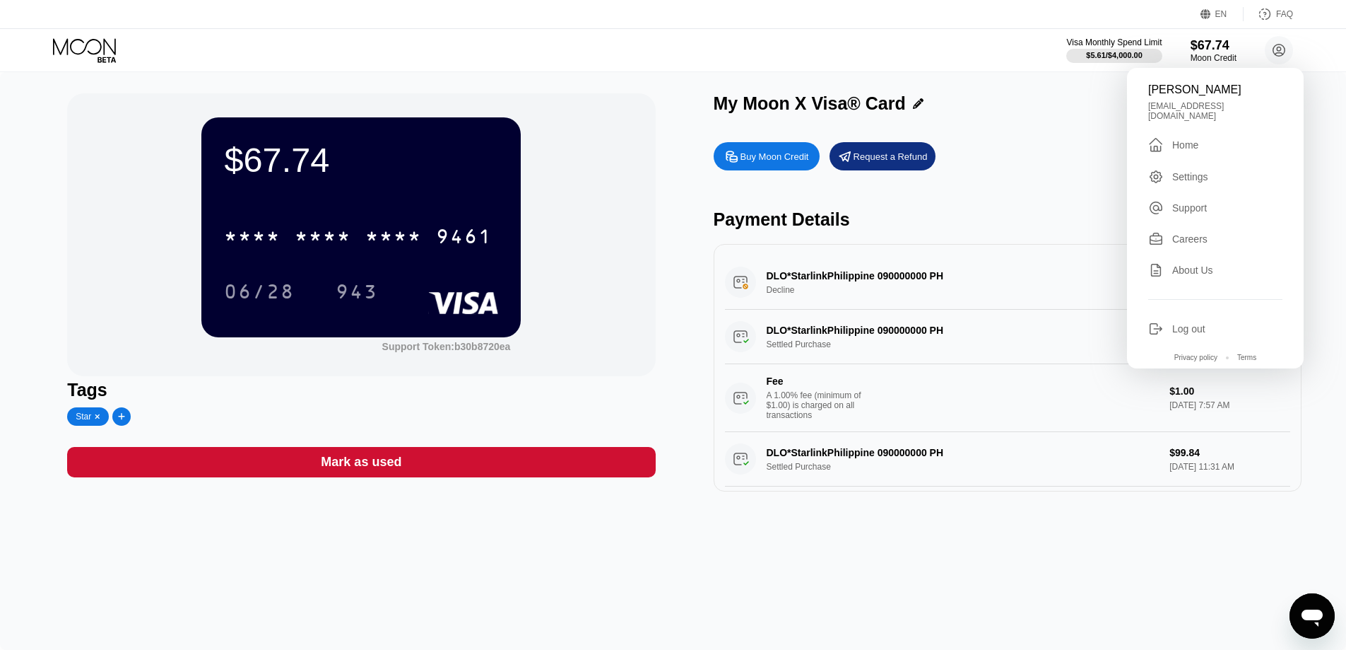
click at [1204, 143] on div " Home" at bounding box center [1216, 144] width 134 height 17
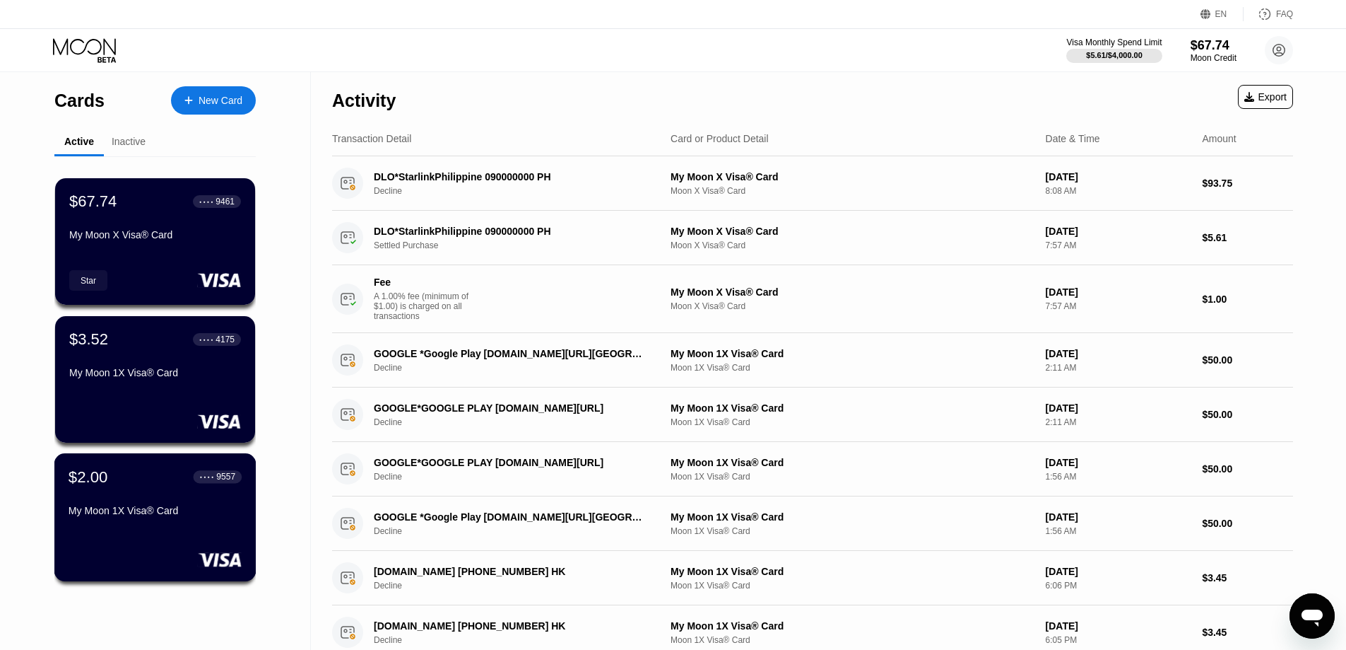
click at [127, 530] on div "$2.00 ● ● ● ● 9557 My Moon 1X Visa® Card" at bounding box center [155, 517] width 202 height 128
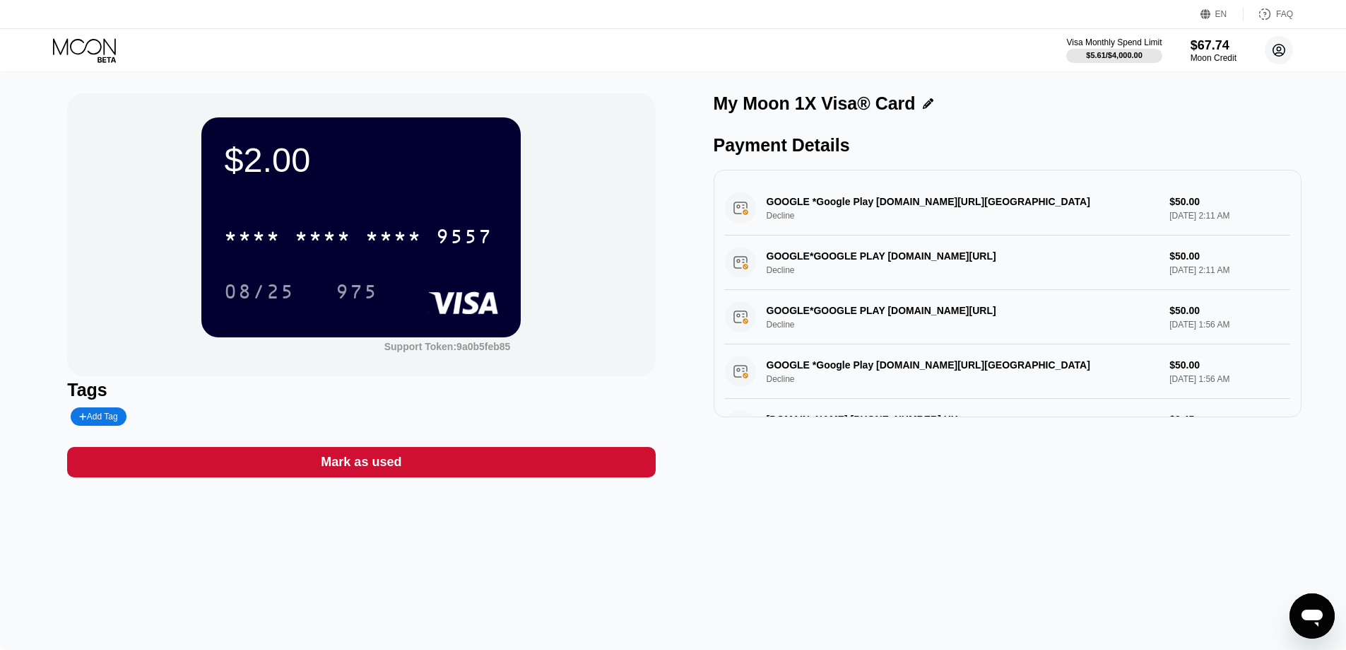
click at [1281, 56] on icon at bounding box center [1280, 51] width 12 height 12
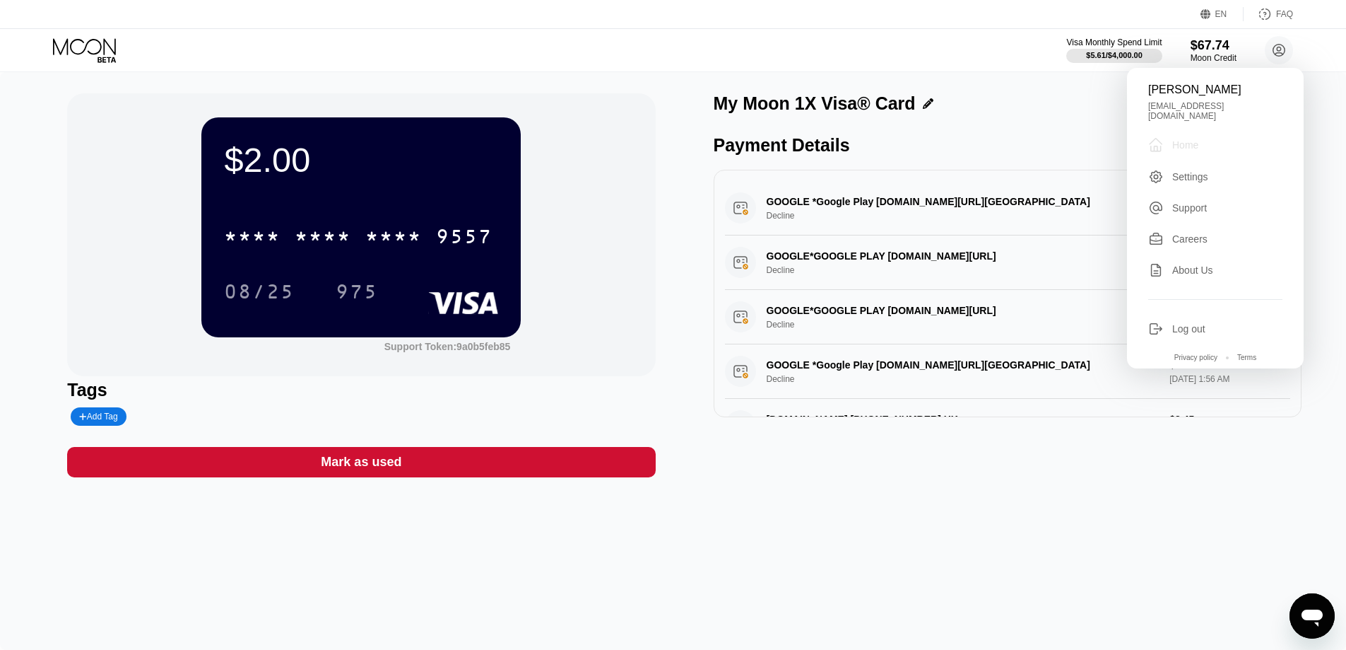
click at [1221, 136] on div " Home" at bounding box center [1216, 144] width 134 height 17
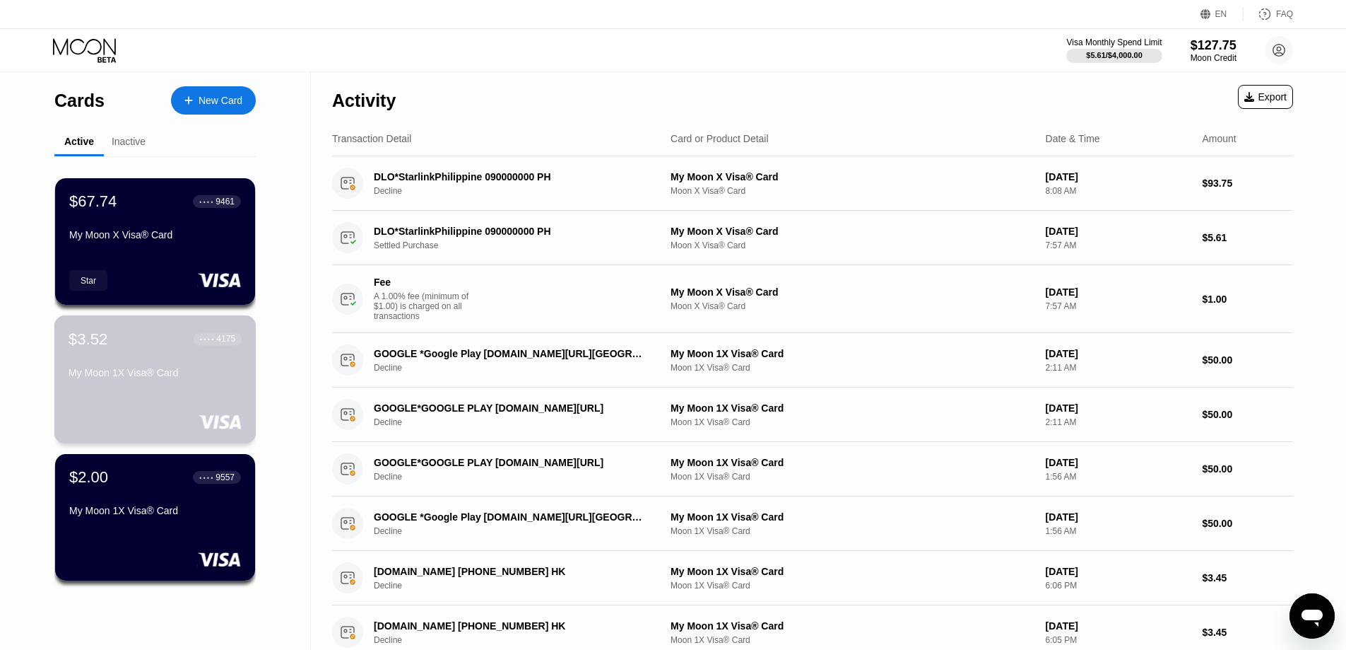
click at [131, 401] on div "$3.52 ● ● ● ● 4175 My Moon 1X Visa® Card" at bounding box center [155, 379] width 202 height 128
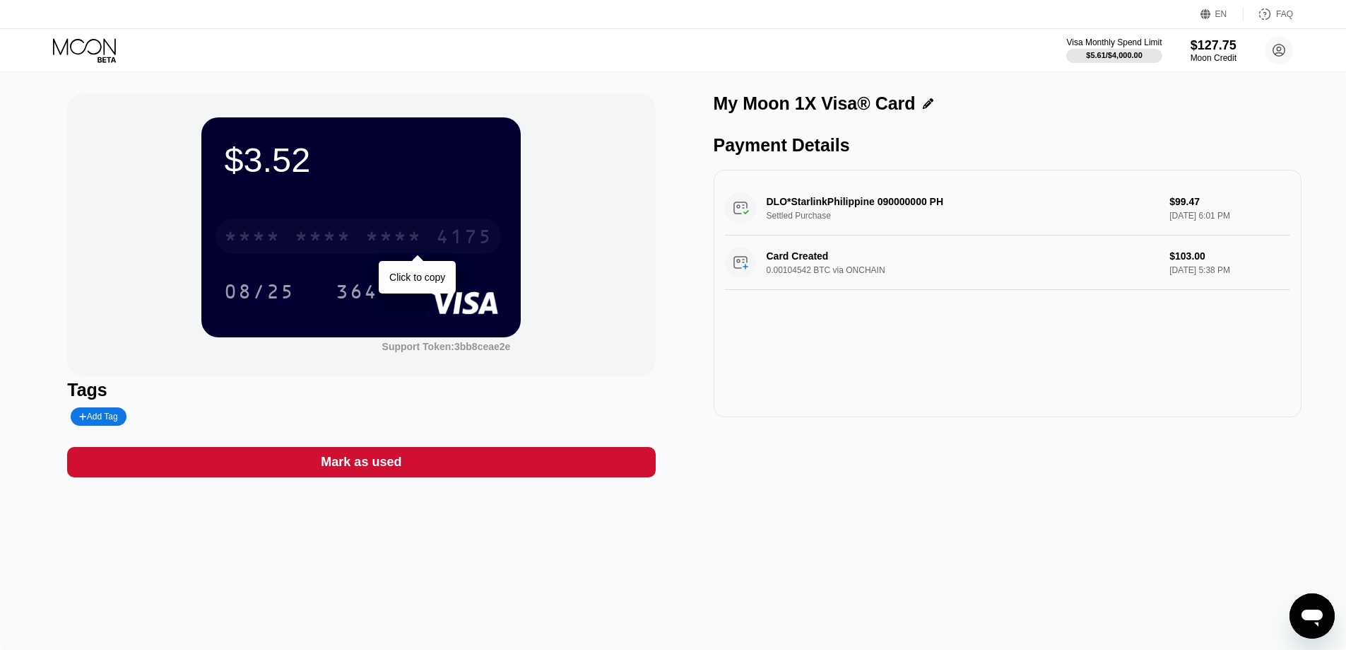
click at [290, 247] on div "* * * * * * * * * * * * 4175" at bounding box center [359, 235] width 286 height 35
click at [1286, 74] on div "$3.52 4513 6500 2704 4175 08/25 364 Support Token: 3bb8ceae2e Tags Add Tag Mark…" at bounding box center [673, 360] width 1346 height 577
click at [1285, 52] on icon at bounding box center [1279, 50] width 28 height 28
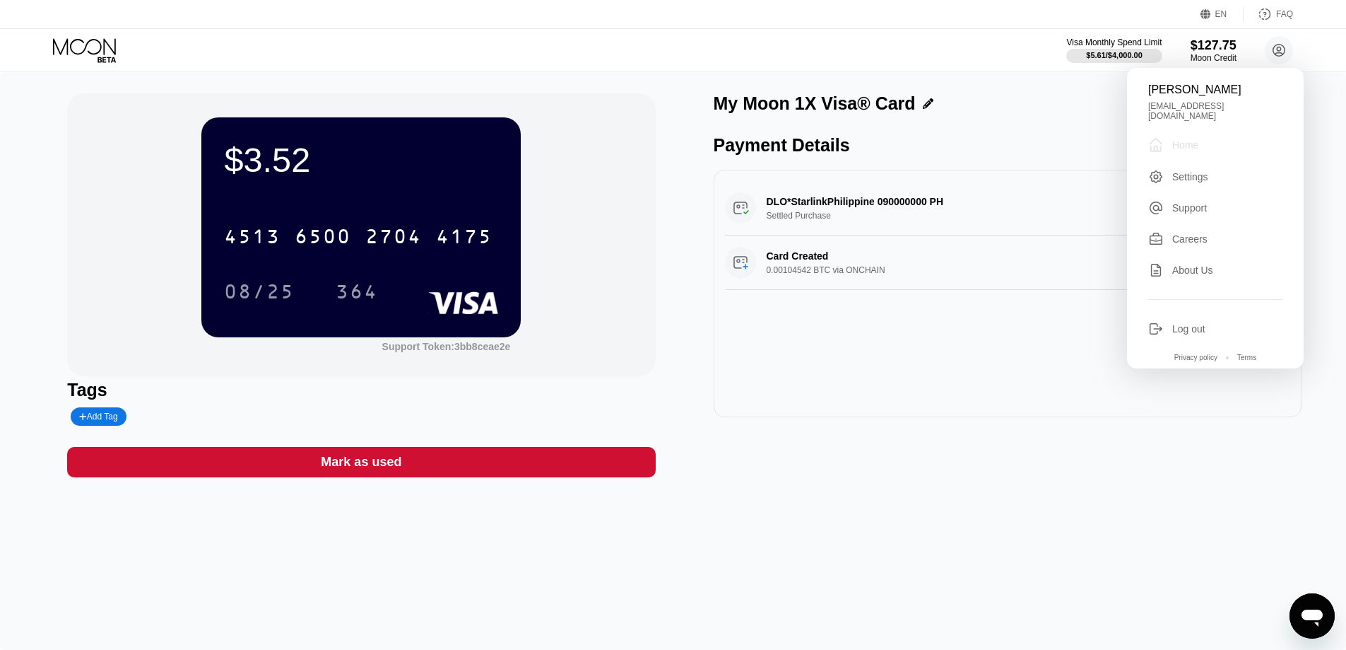
click at [1195, 140] on div "Home" at bounding box center [1186, 144] width 26 height 11
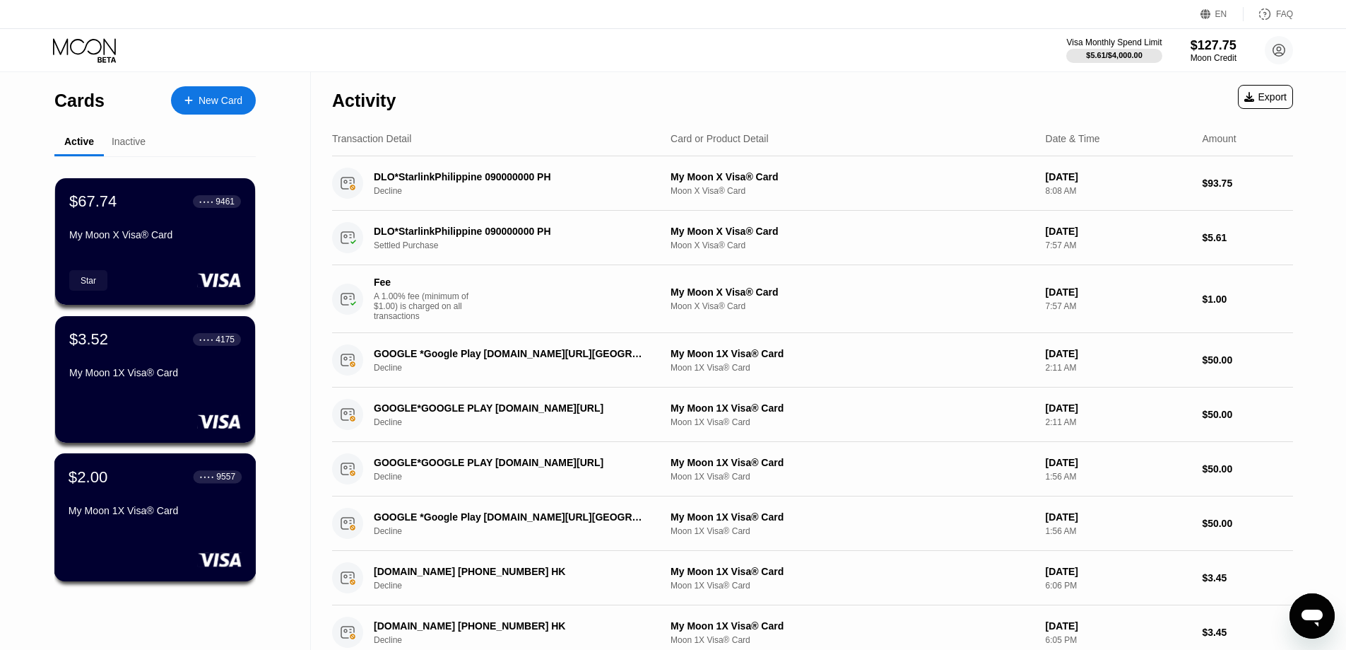
click at [117, 549] on div "$2.00 ● ● ● ● 9557 My Moon 1X Visa® Card" at bounding box center [155, 517] width 202 height 128
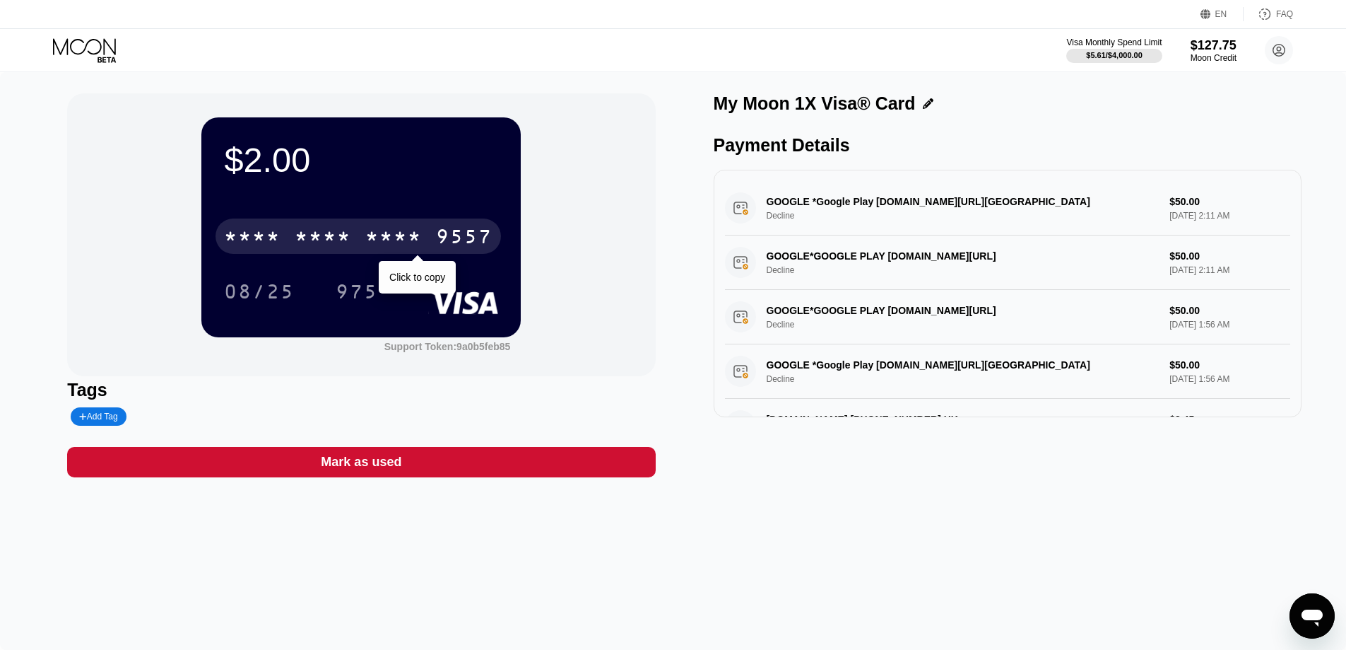
click at [387, 245] on div "* * * *" at bounding box center [393, 238] width 57 height 23
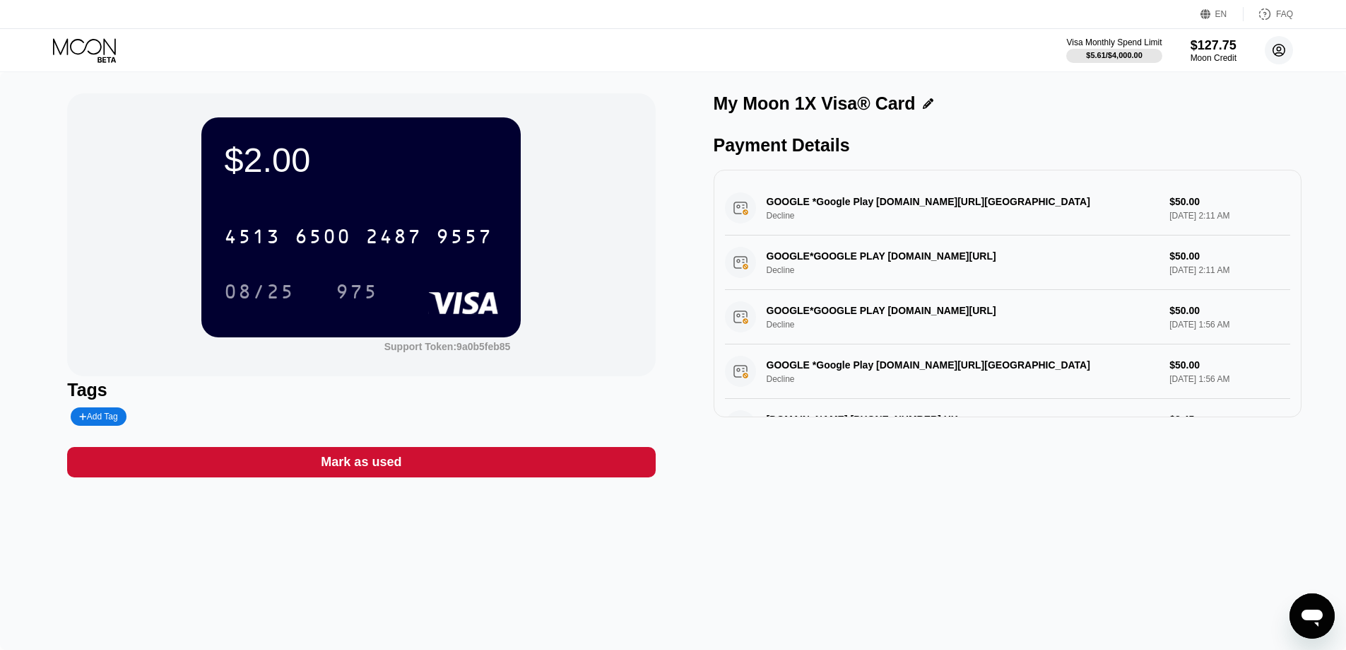
click at [1281, 42] on circle at bounding box center [1279, 50] width 28 height 28
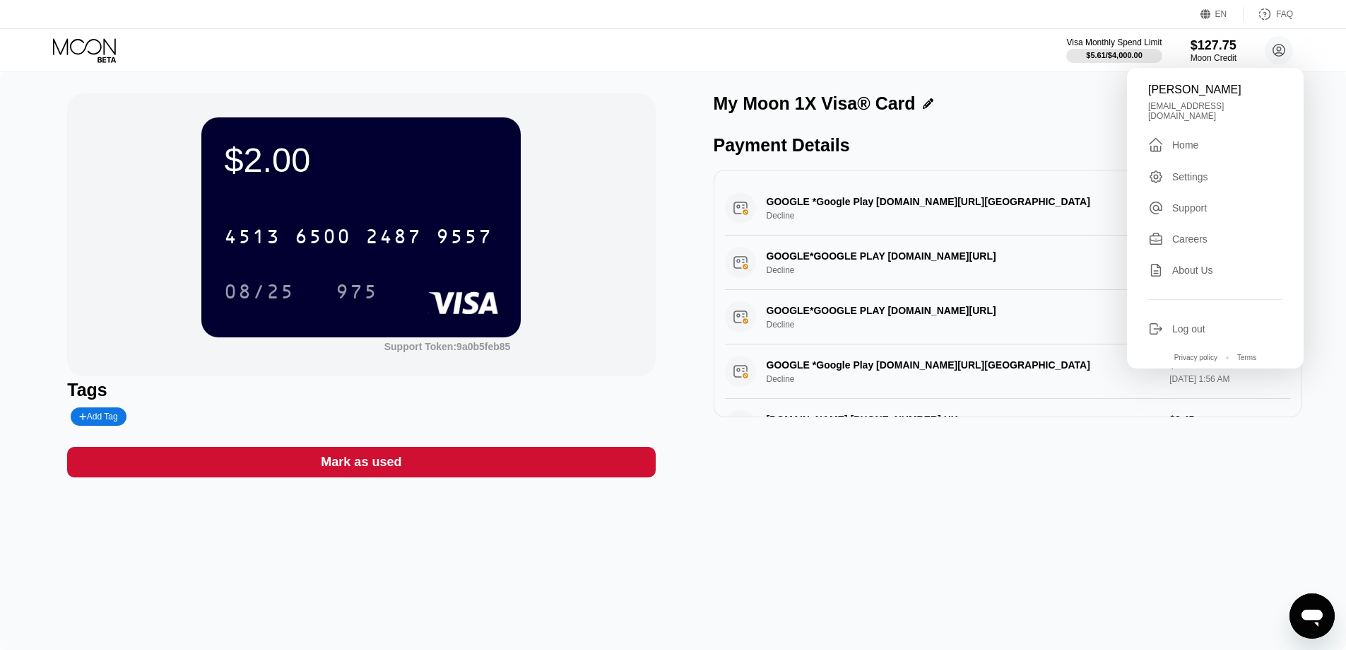
click at [1189, 139] on div "Home" at bounding box center [1186, 144] width 26 height 11
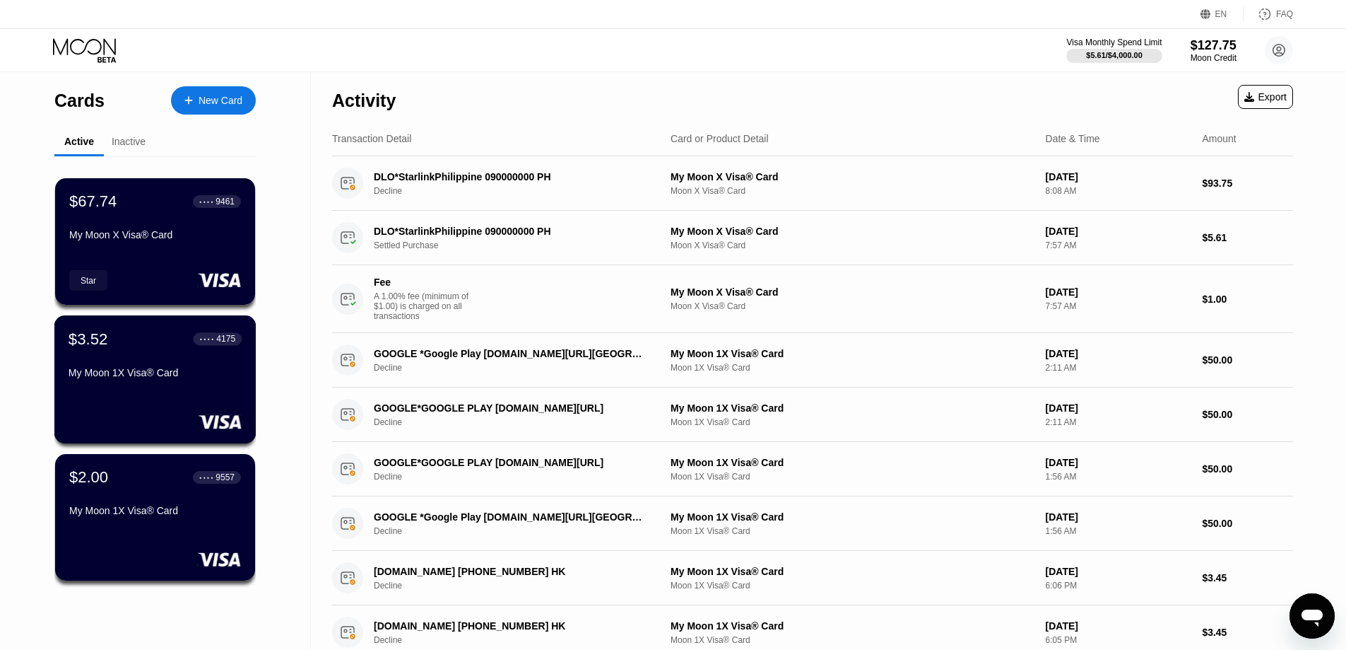
click at [121, 377] on div "My Moon 1X Visa® Card" at bounding box center [155, 372] width 173 height 11
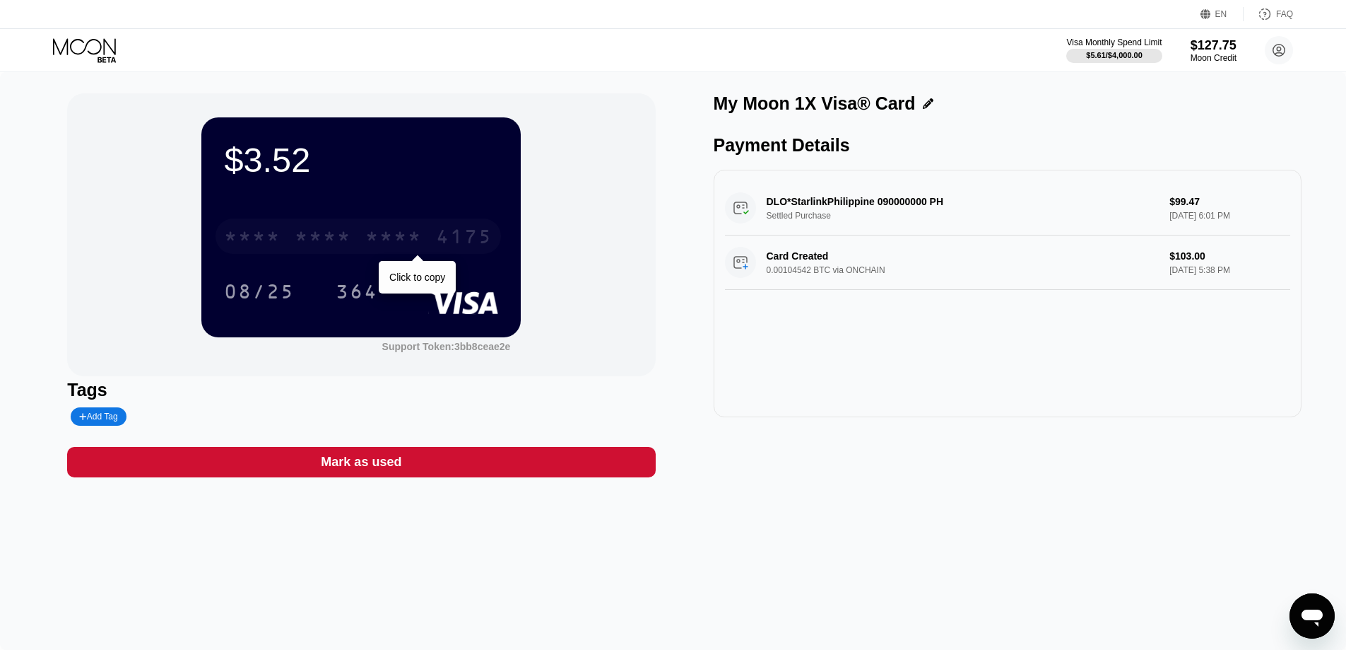
click at [261, 234] on div "* * * *" at bounding box center [252, 238] width 57 height 23
click at [1281, 61] on circle at bounding box center [1279, 50] width 28 height 28
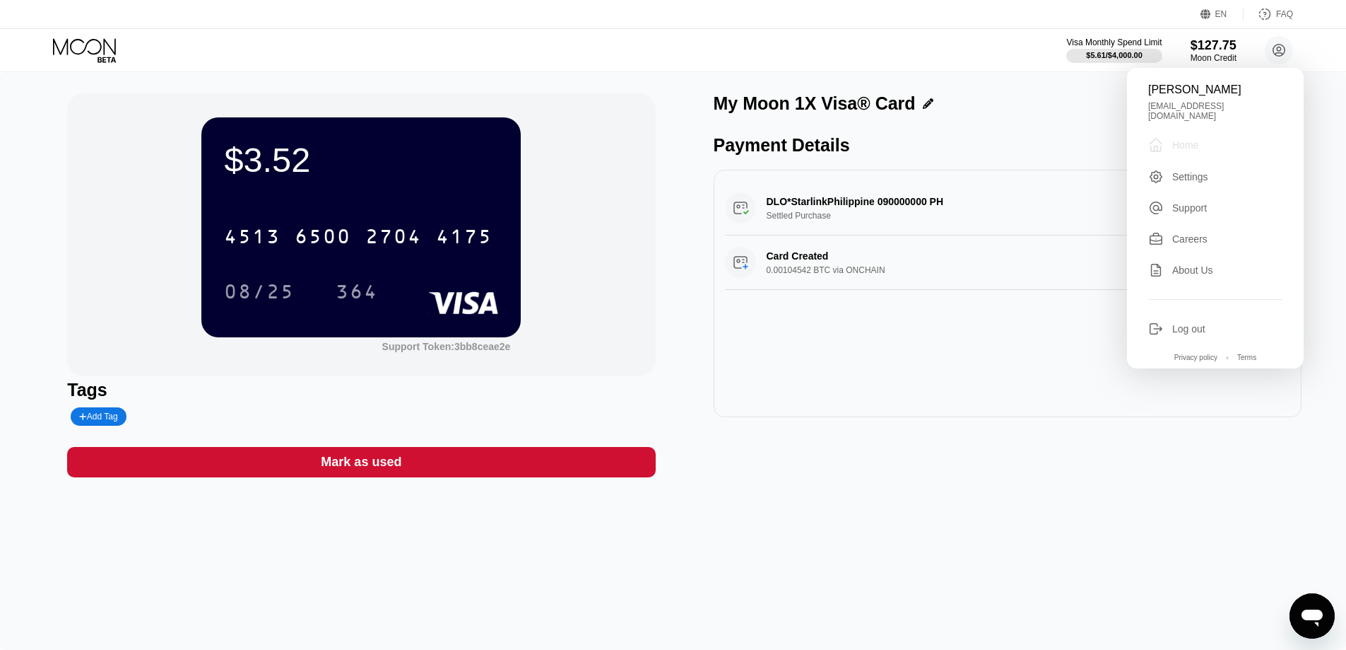
click at [1229, 145] on div " Home" at bounding box center [1216, 144] width 134 height 17
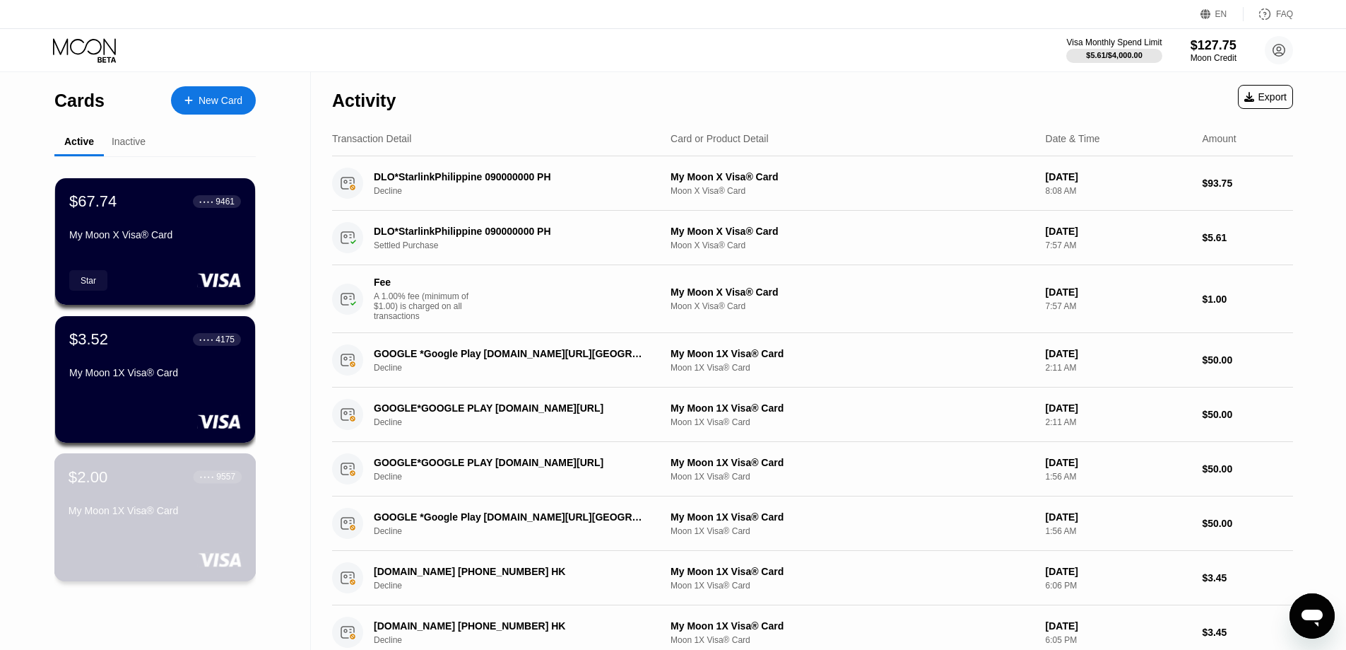
click at [97, 506] on div "$2.00 ● ● ● ● 9557 My Moon 1X Visa® Card" at bounding box center [155, 494] width 173 height 54
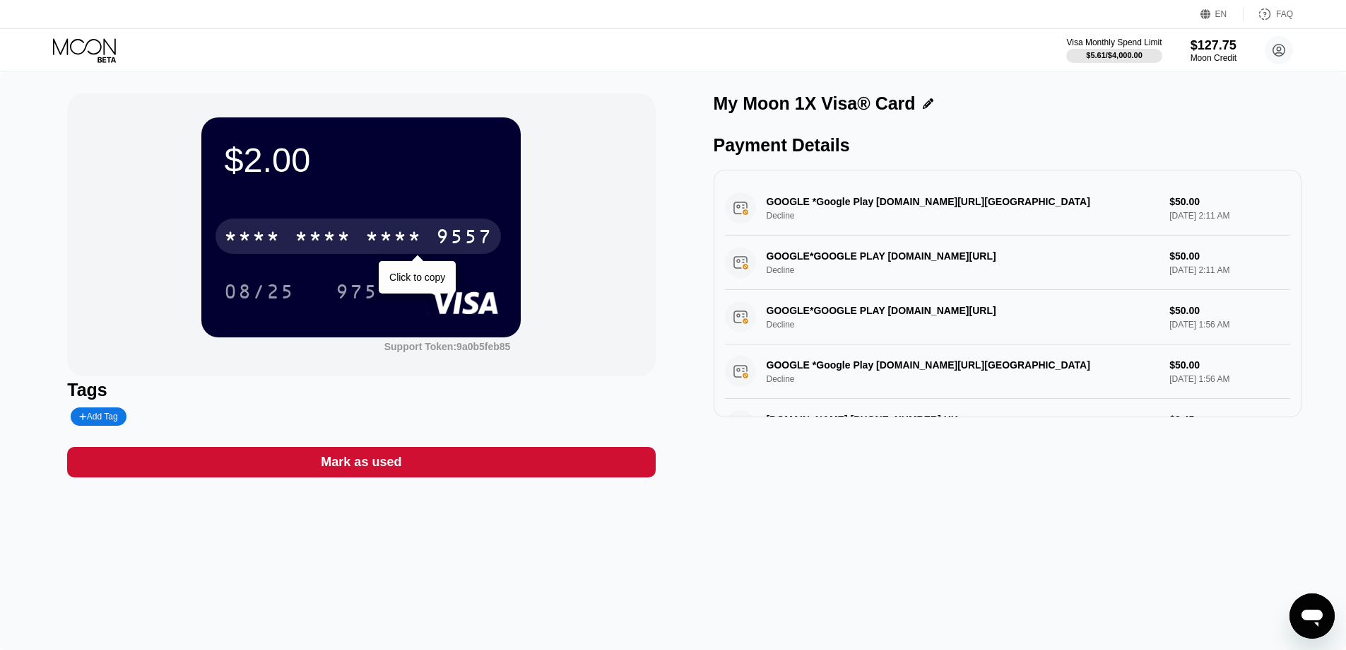
click at [273, 240] on div "* * * *" at bounding box center [252, 238] width 57 height 23
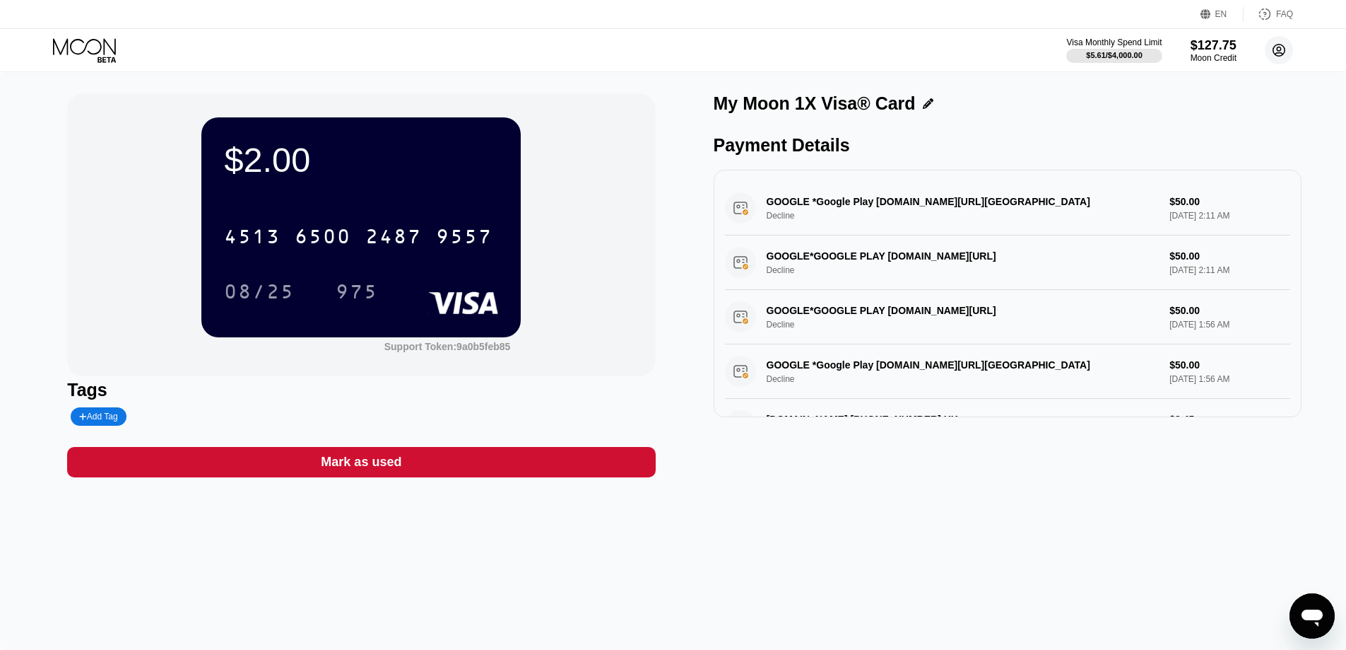
click at [1274, 51] on circle at bounding box center [1279, 50] width 28 height 28
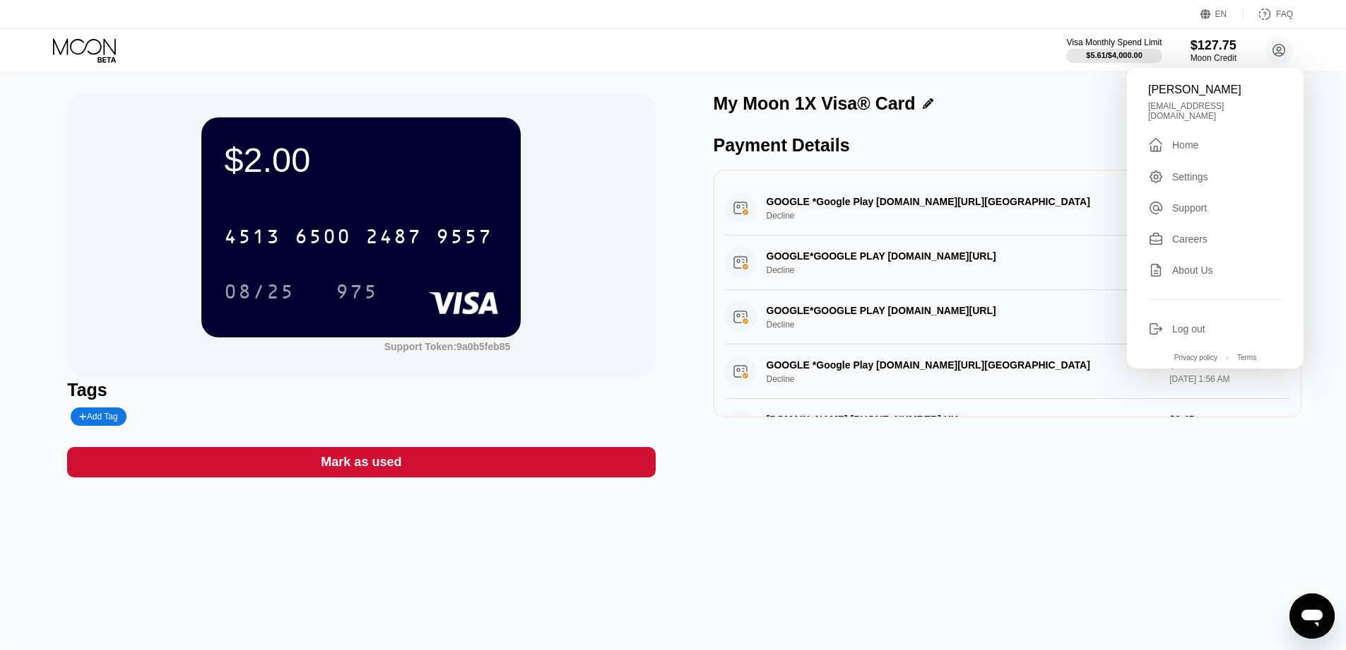
click at [1217, 147] on div "sasan samandariazar samandariazarsasan@gmail.com  Home Settings Support Career…" at bounding box center [1215, 218] width 177 height 300
click at [1216, 139] on div " Home" at bounding box center [1216, 144] width 134 height 17
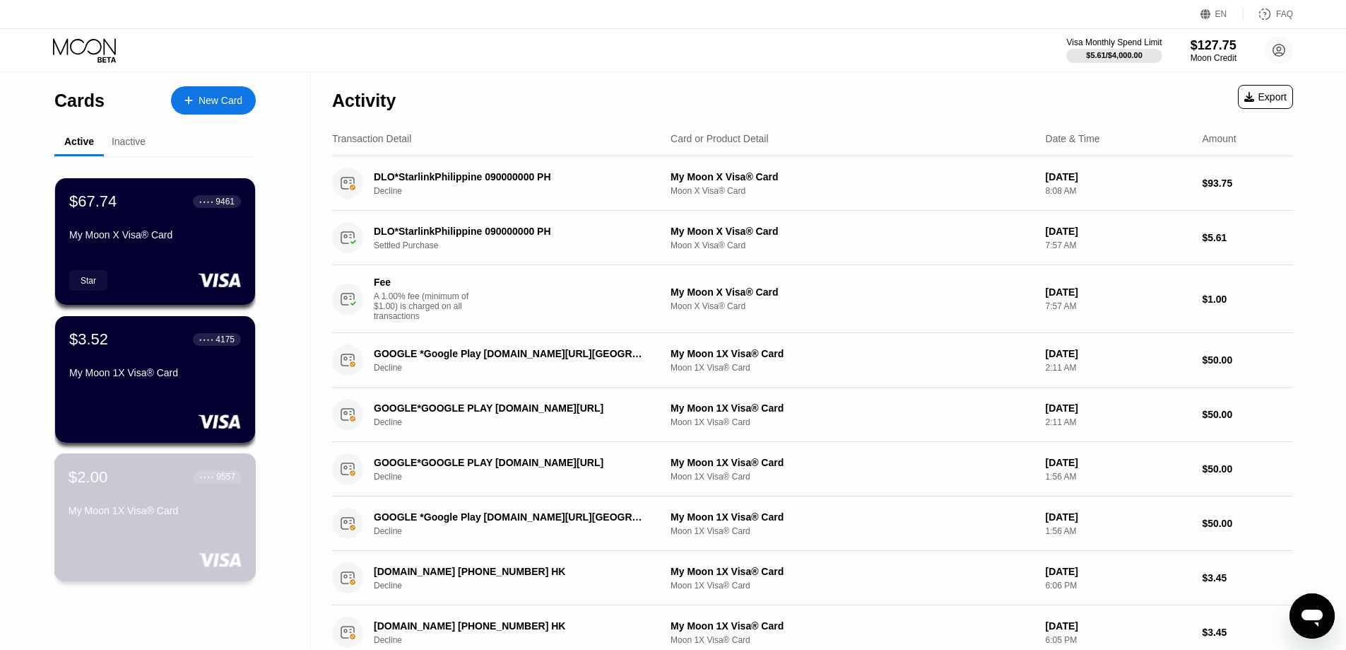
click at [223, 502] on div "$2.00 ● ● ● ● 9557 My Moon 1X Visa® Card" at bounding box center [155, 494] width 173 height 54
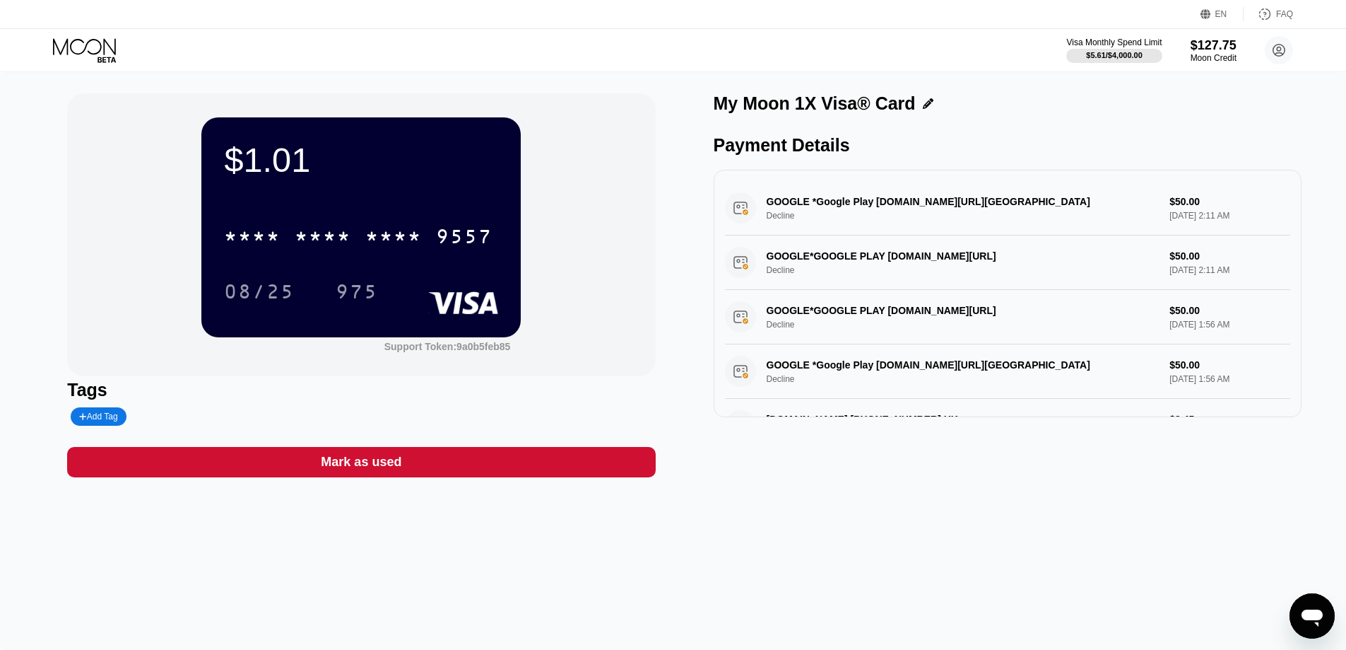
click at [582, 168] on div "$1.01 * * * * * * * * * * * * 9557 08/25 975 Support Token: 9a0b5feb85" at bounding box center [361, 234] width 588 height 283
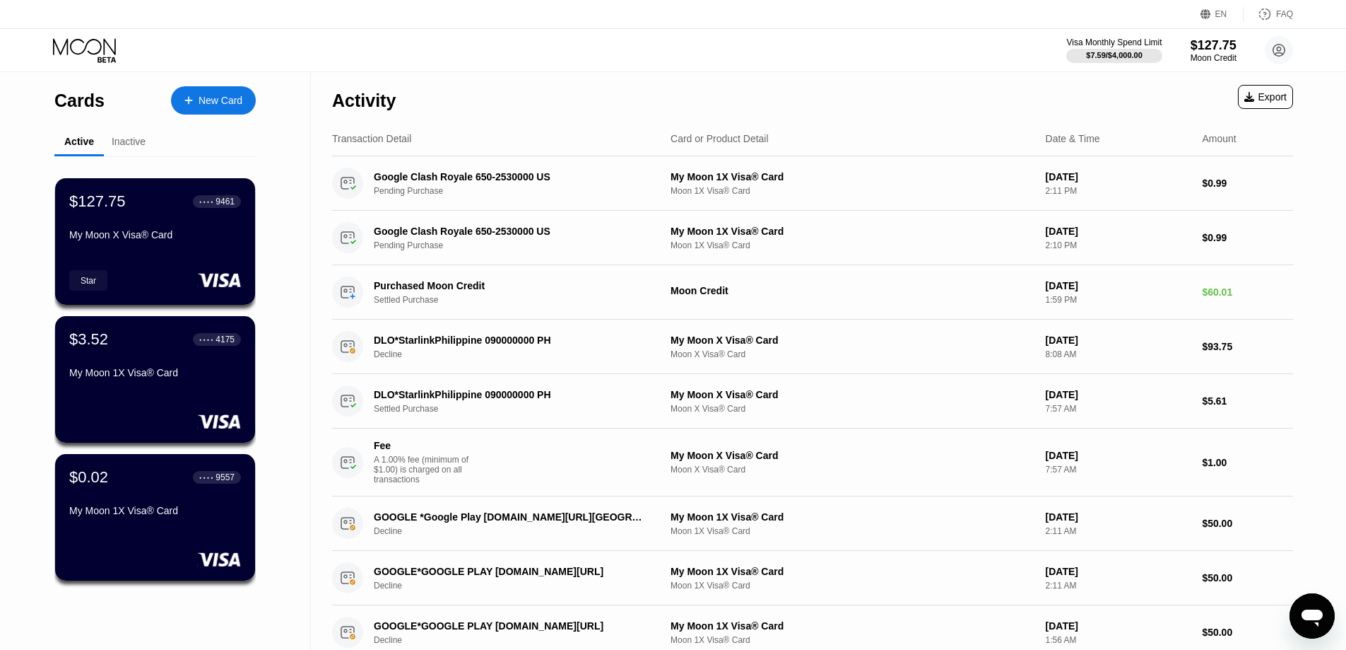
click at [26, 254] on div "Cards New Card Active Inactive $127.75 ● ● ● ● 9461 My Moon X Visa® Card Star $…" at bounding box center [155, 513] width 311 height 882
